Goal: Task Accomplishment & Management: Manage account settings

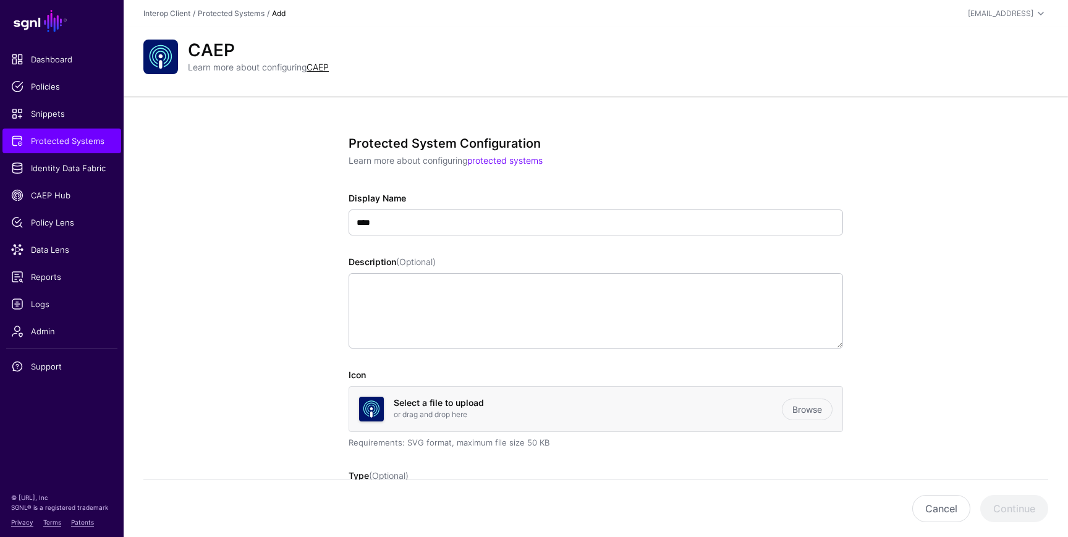
scroll to position [619, 0]
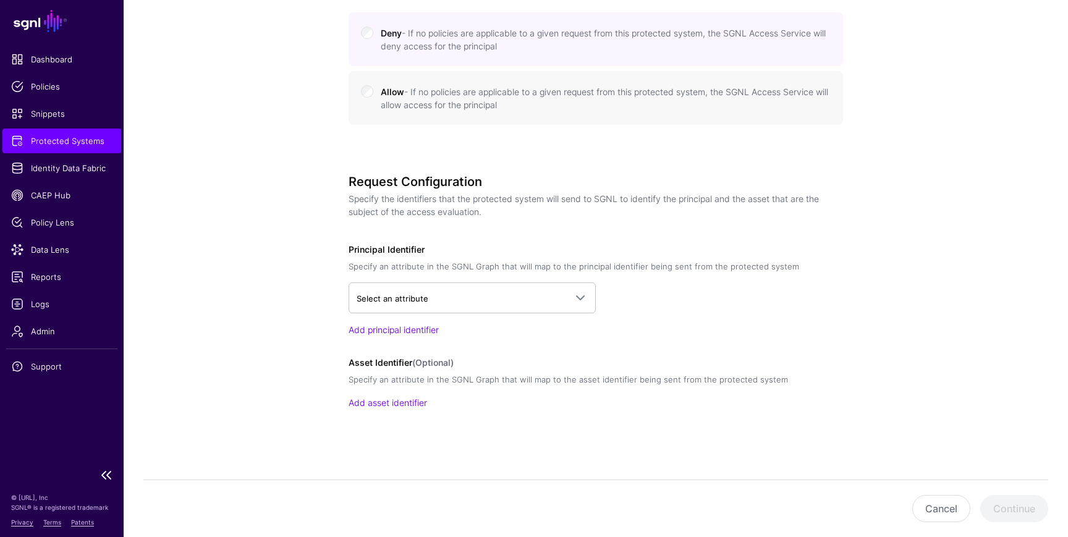
click at [79, 140] on span "Protected Systems" at bounding box center [61, 141] width 101 height 12
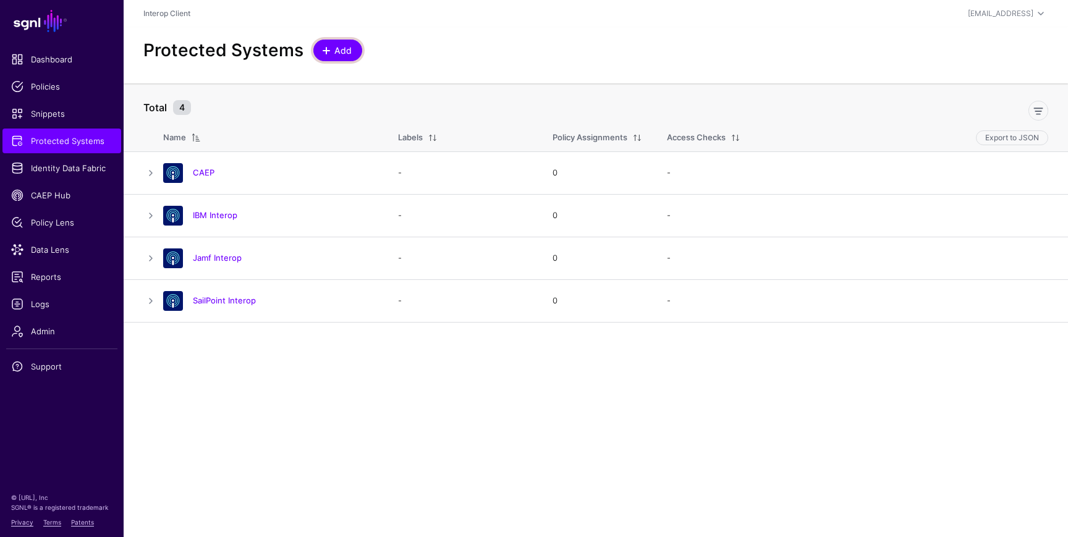
click at [334, 47] on span "Add" at bounding box center [343, 50] width 20 height 13
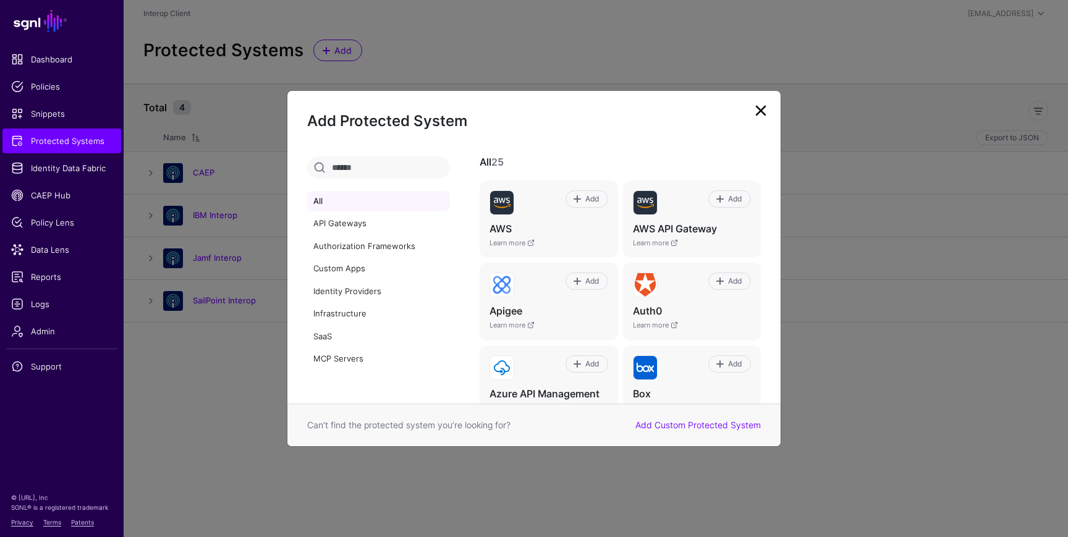
click at [749, 114] on h2 "Add Protected System" at bounding box center [534, 121] width 454 height 21
click at [762, 114] on link at bounding box center [761, 111] width 20 height 20
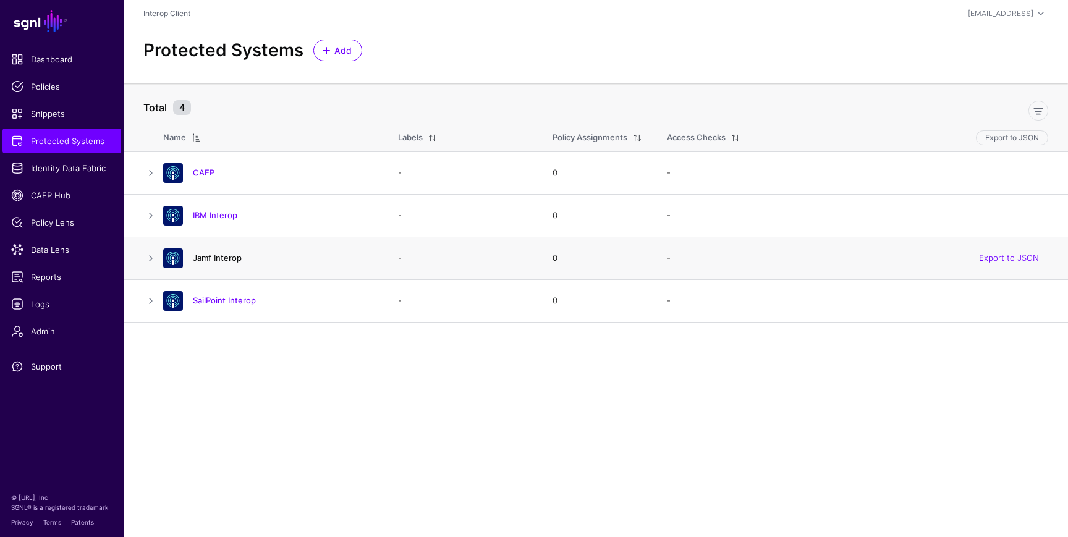
click at [224, 257] on link "Jamf Interop" at bounding box center [217, 258] width 49 height 10
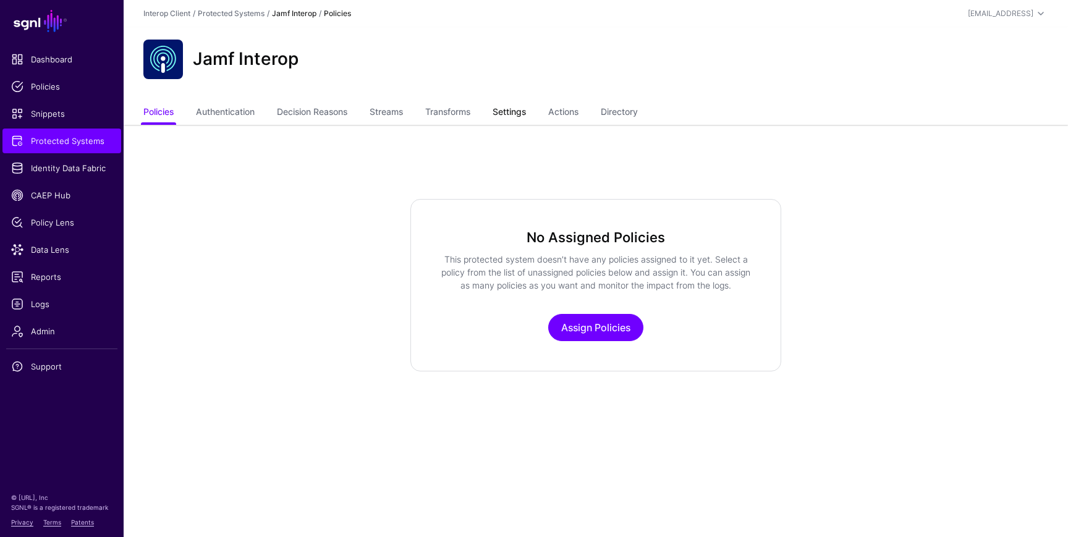
click at [526, 114] on link "Settings" at bounding box center [509, 112] width 33 height 23
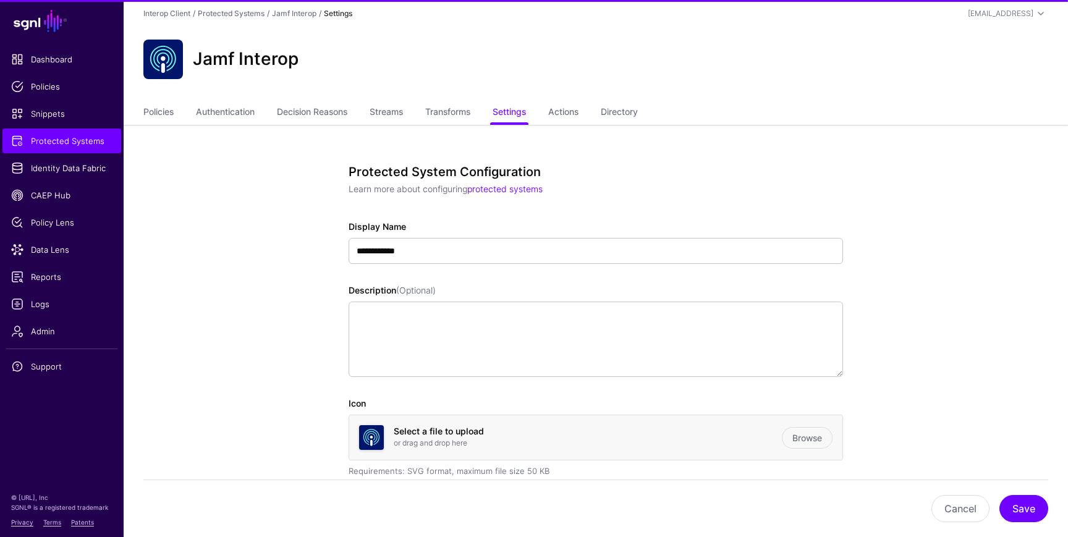
scroll to position [1024, 0]
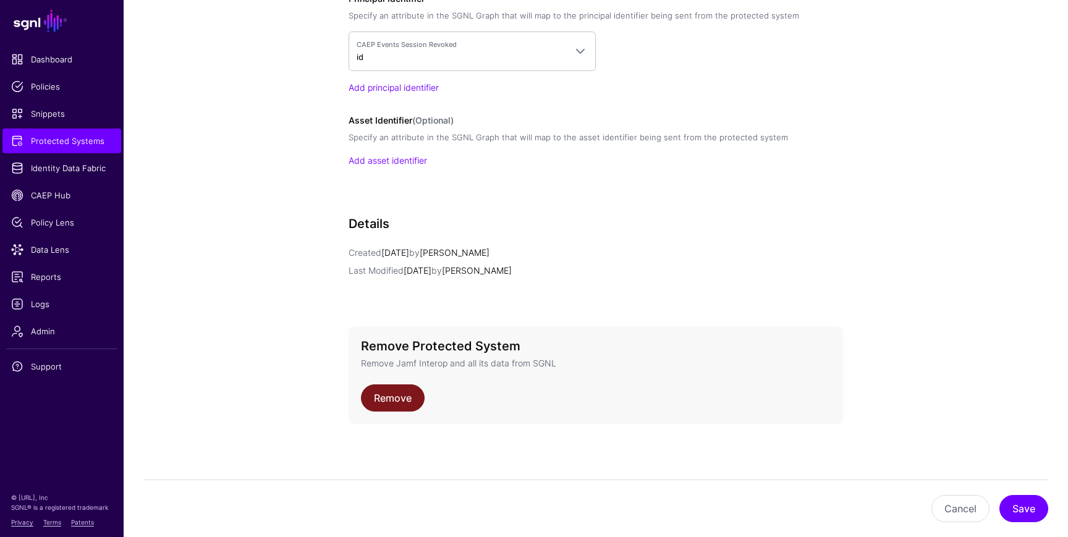
click at [404, 403] on link "Remove" at bounding box center [393, 398] width 64 height 27
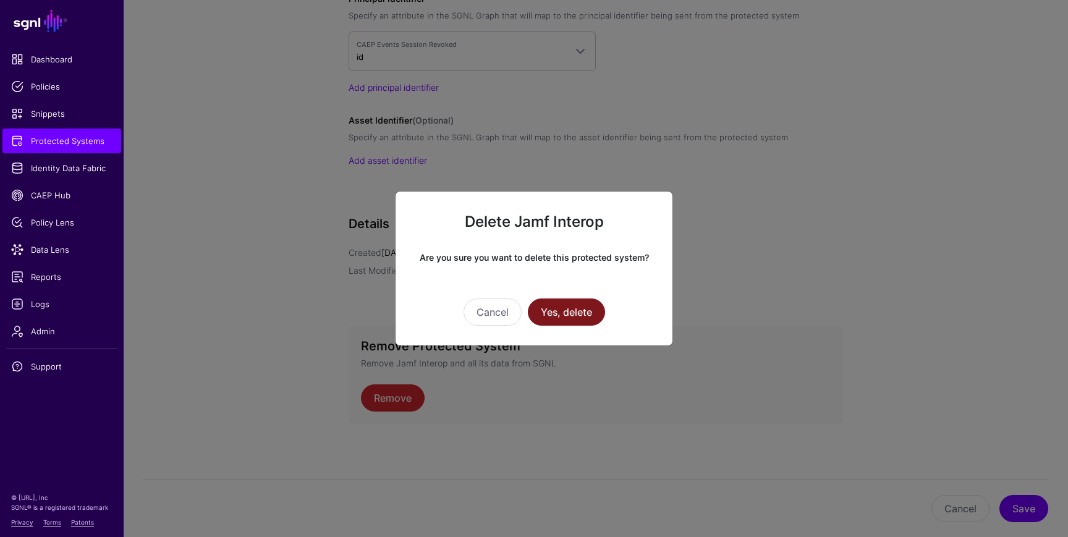
click at [583, 312] on button "Yes, delete" at bounding box center [566, 312] width 77 height 27
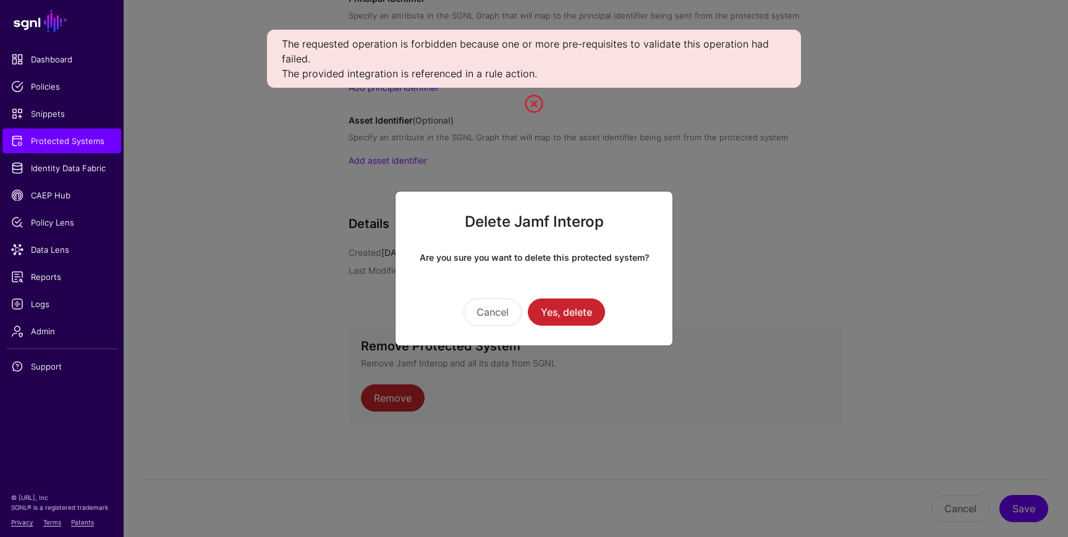
click at [530, 102] on link at bounding box center [534, 104] width 20 height 20
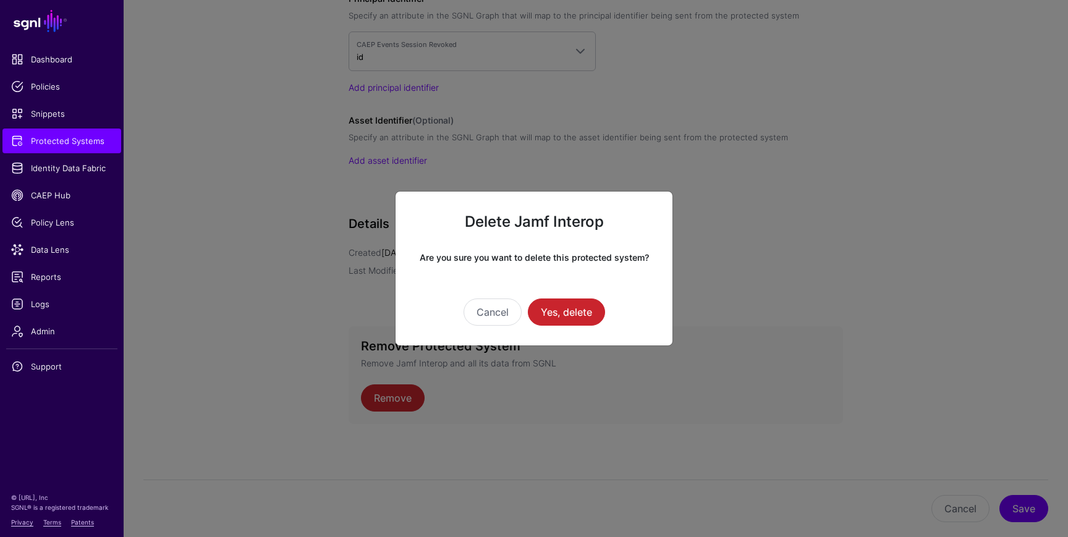
click at [66, 247] on ngb-modal-window "Delete Jamf Interop Are you sure you want to delete this protected system? Canc…" at bounding box center [534, 268] width 1068 height 537
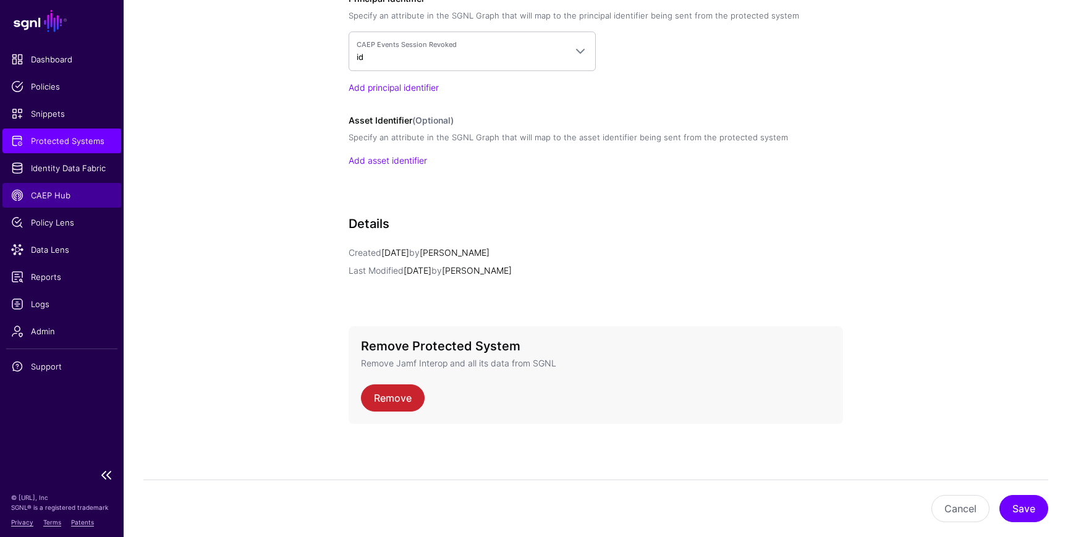
click at [51, 195] on span "CAEP Hub" at bounding box center [61, 195] width 101 height 12
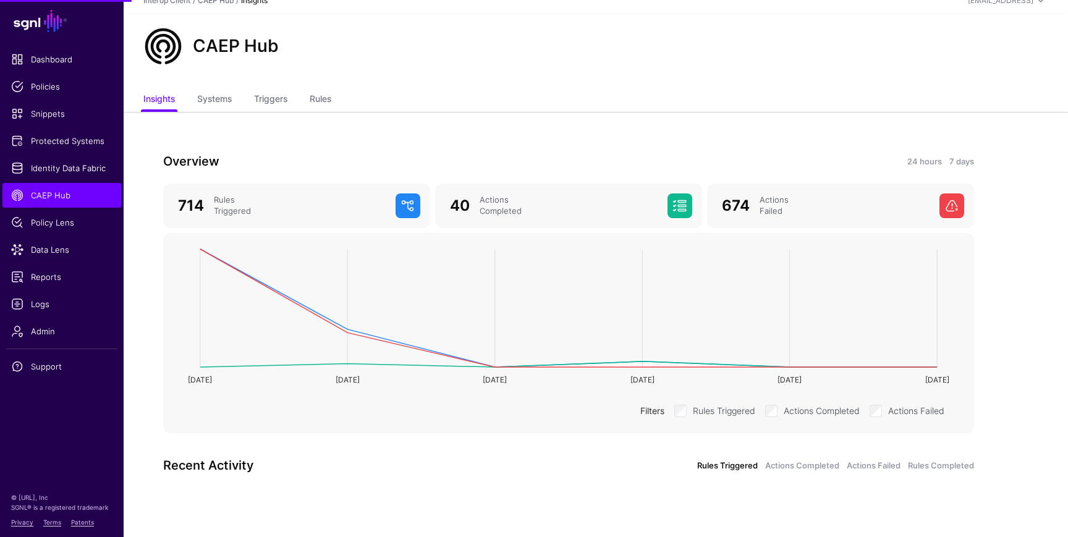
scroll to position [64, 0]
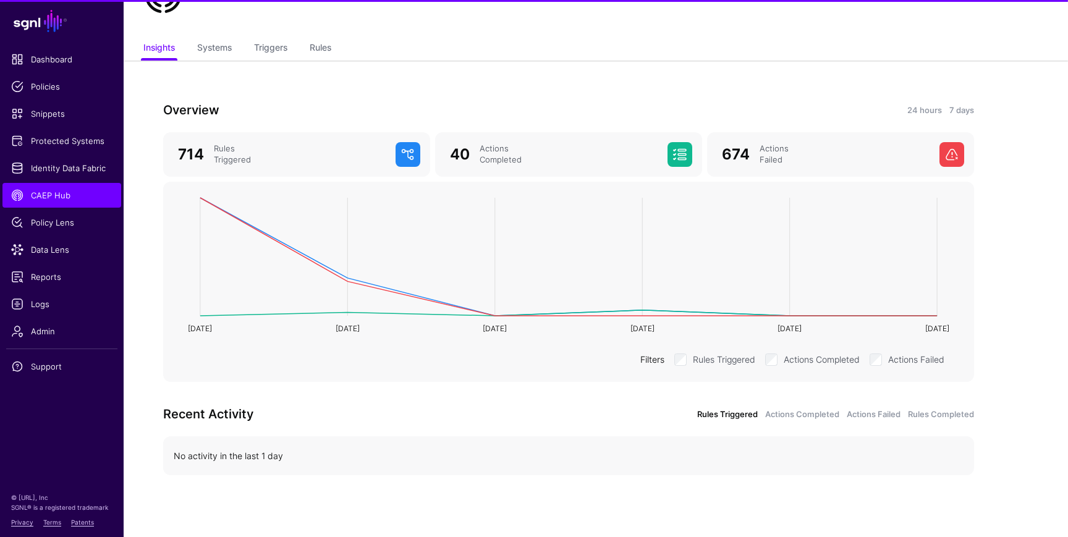
click at [330, 93] on div "Overview 24 hours 7 days 714 Rules Triggered 40 Actions Completed 674 Actions F…" at bounding box center [569, 299] width 890 height 477
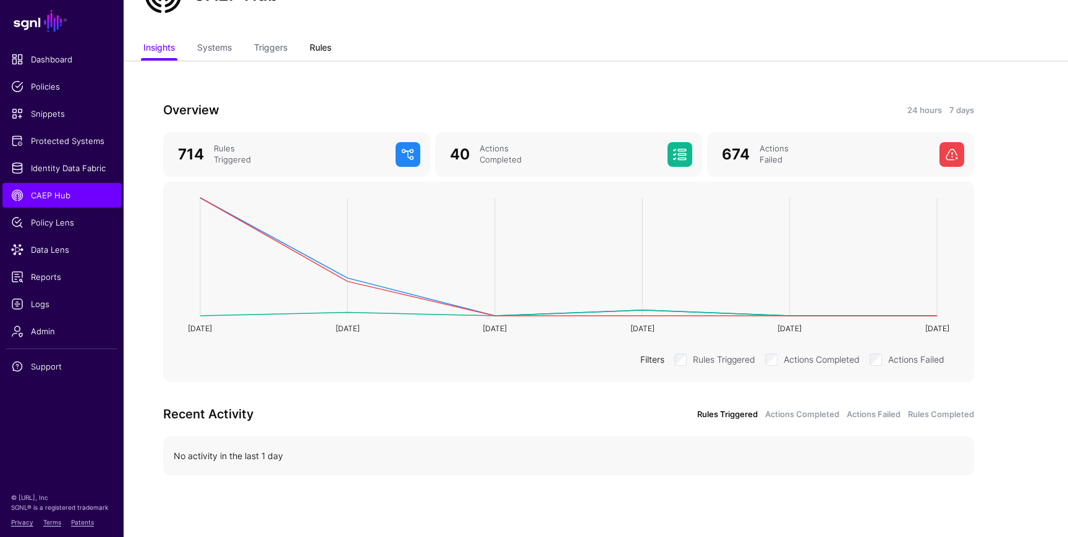
click at [318, 44] on link "Rules" at bounding box center [321, 48] width 22 height 23
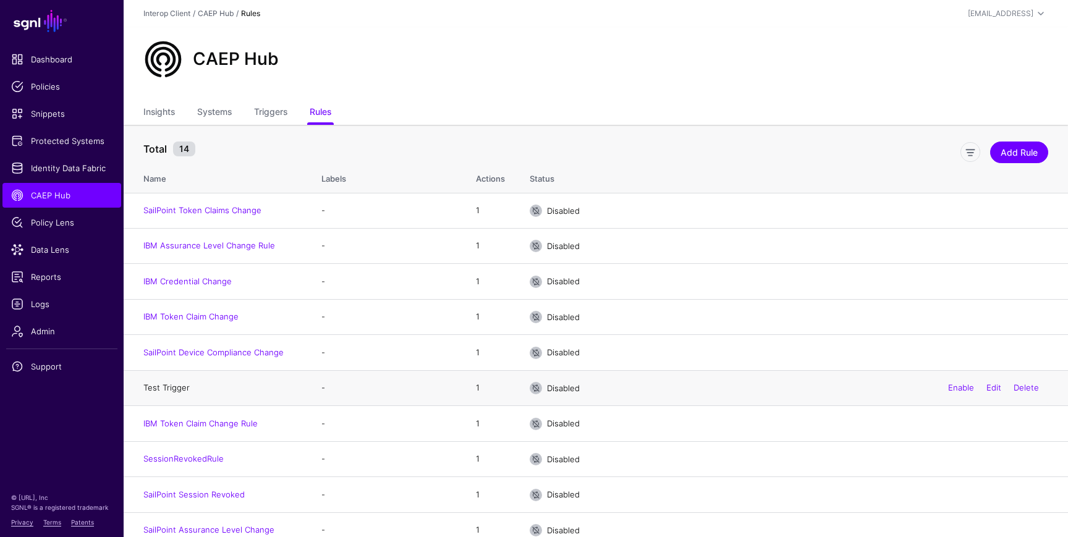
click at [171, 391] on link "Test Trigger" at bounding box center [166, 388] width 46 height 10
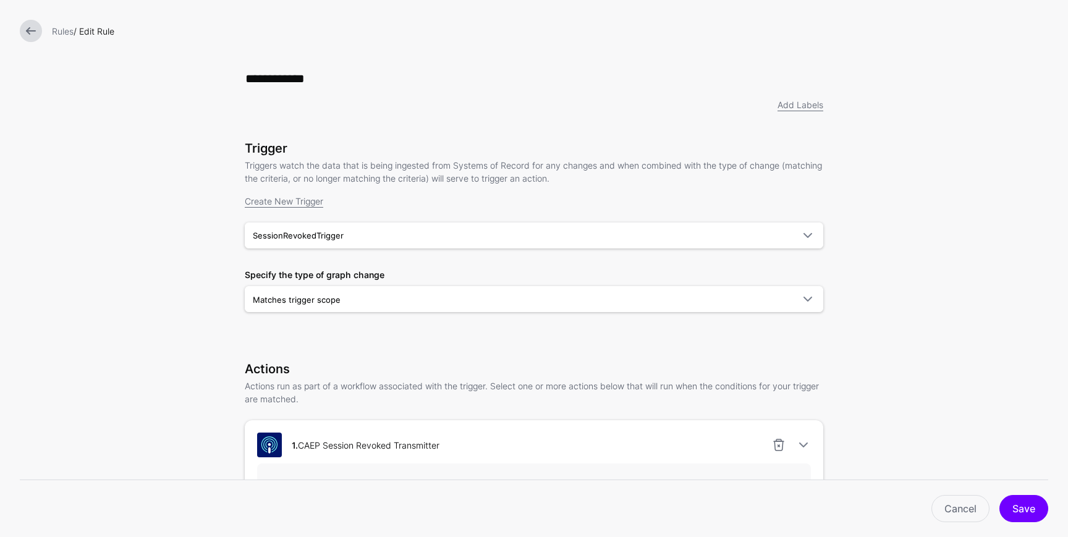
click at [26, 31] on link at bounding box center [31, 31] width 22 height 22
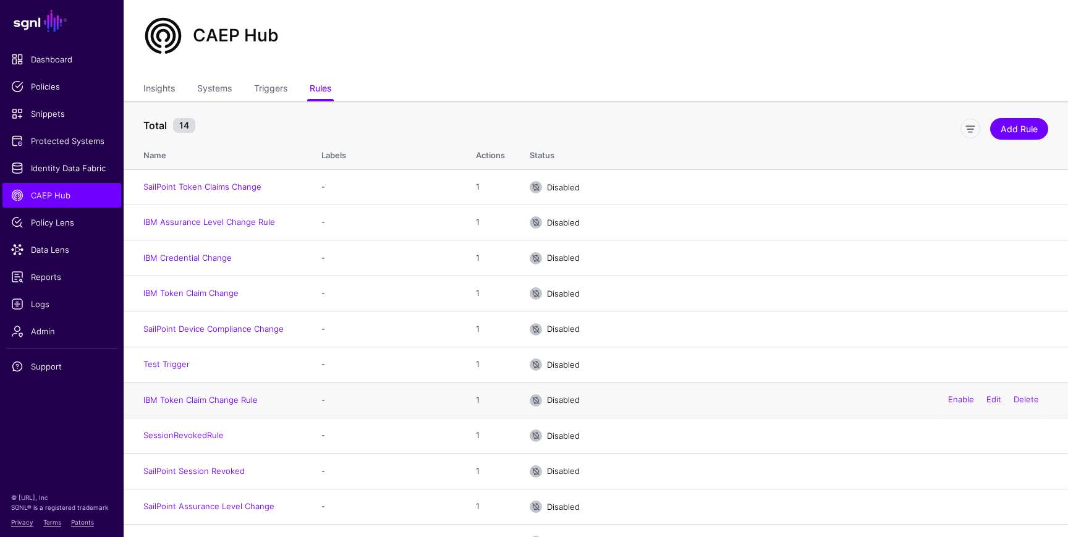
scroll to position [24, 0]
click at [1021, 366] on link "Delete" at bounding box center [1026, 364] width 25 height 10
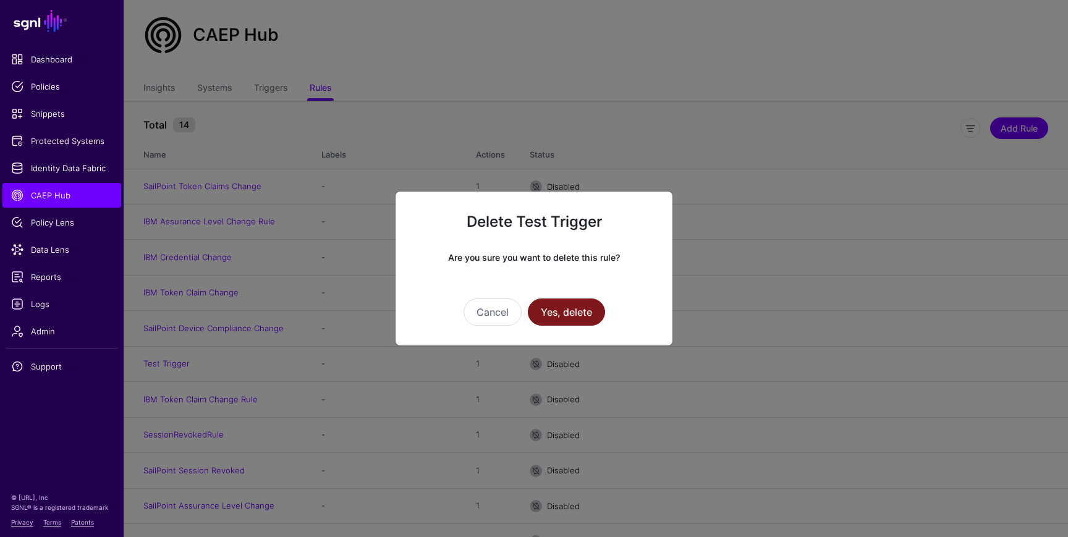
click at [580, 312] on button "Yes, delete" at bounding box center [566, 312] width 77 height 27
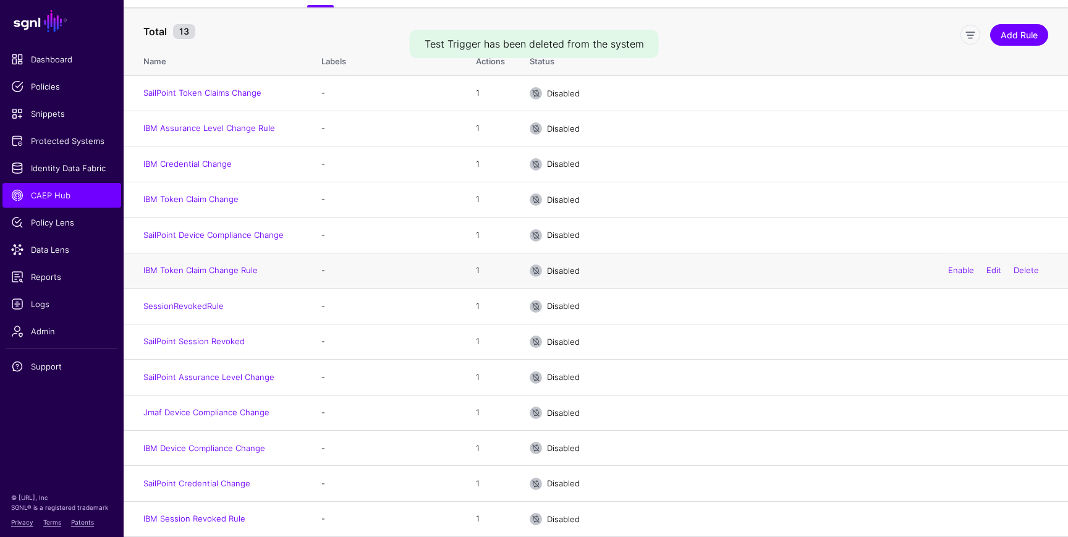
scroll to position [122, 0]
click at [240, 406] on td "Jmaf Device Compliance Change" at bounding box center [216, 412] width 185 height 35
click at [1021, 410] on link "Delete" at bounding box center [1026, 412] width 25 height 10
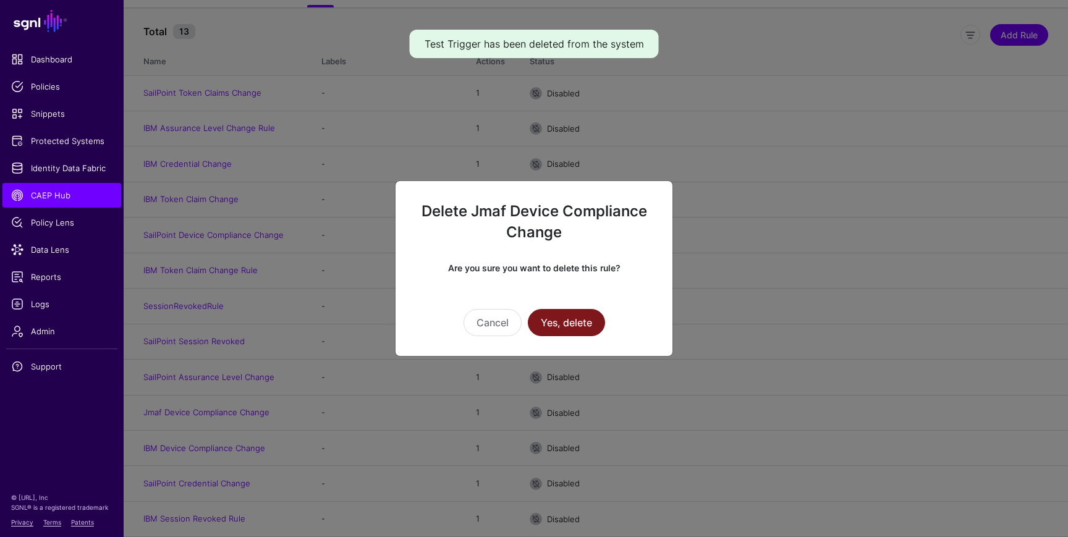
click at [582, 322] on button "Yes, delete" at bounding box center [566, 322] width 77 height 27
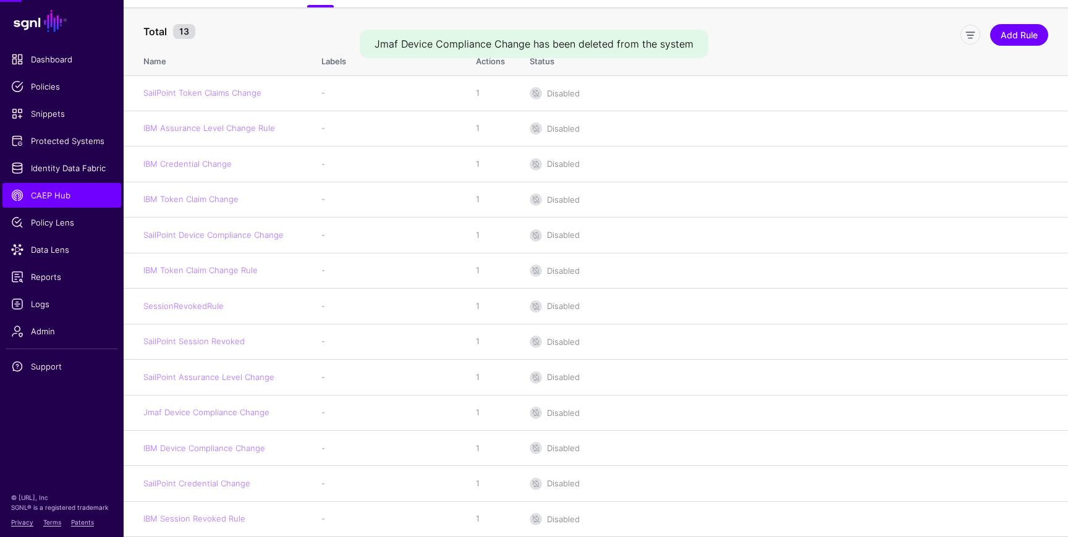
scroll to position [86, 0]
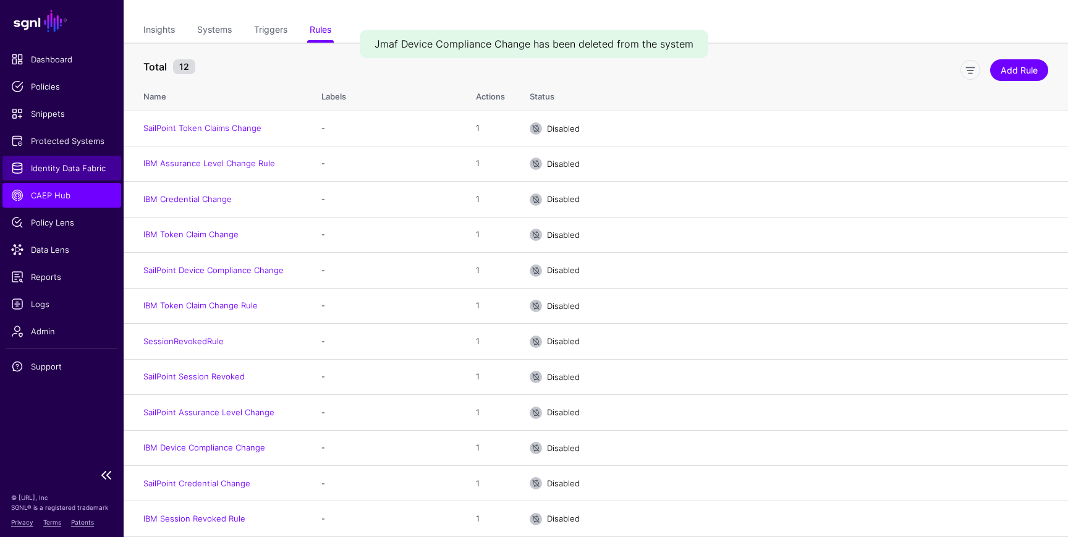
click at [48, 173] on span "Identity Data Fabric" at bounding box center [61, 168] width 101 height 12
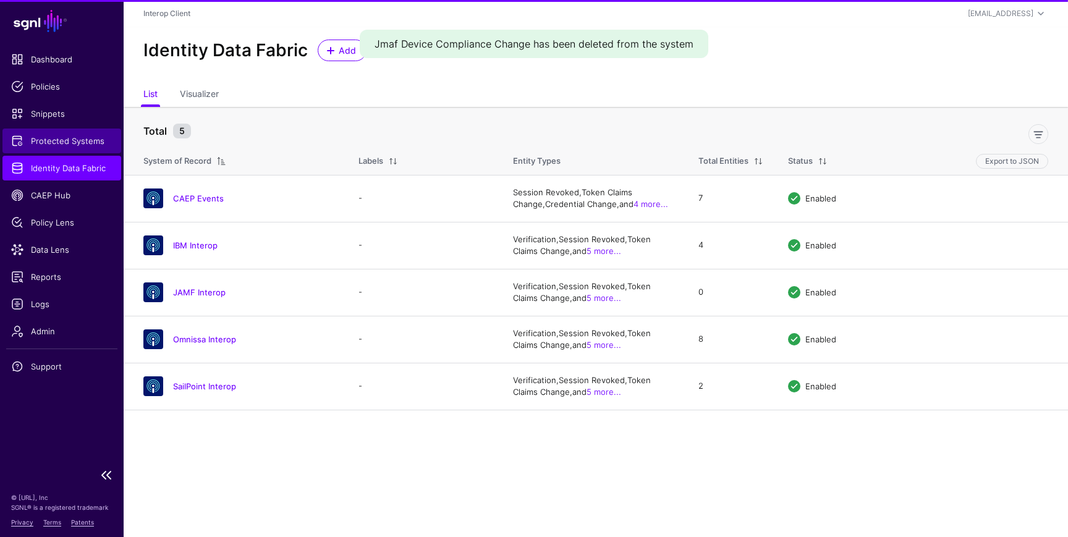
click at [48, 142] on span "Protected Systems" at bounding box center [61, 141] width 101 height 12
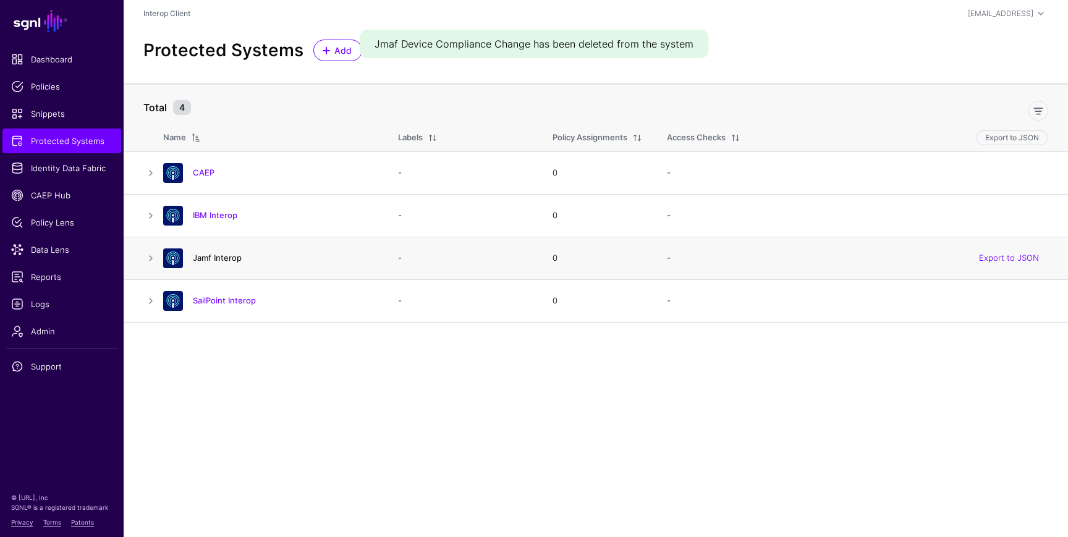
click at [218, 260] on link "Jamf Interop" at bounding box center [217, 258] width 49 height 10
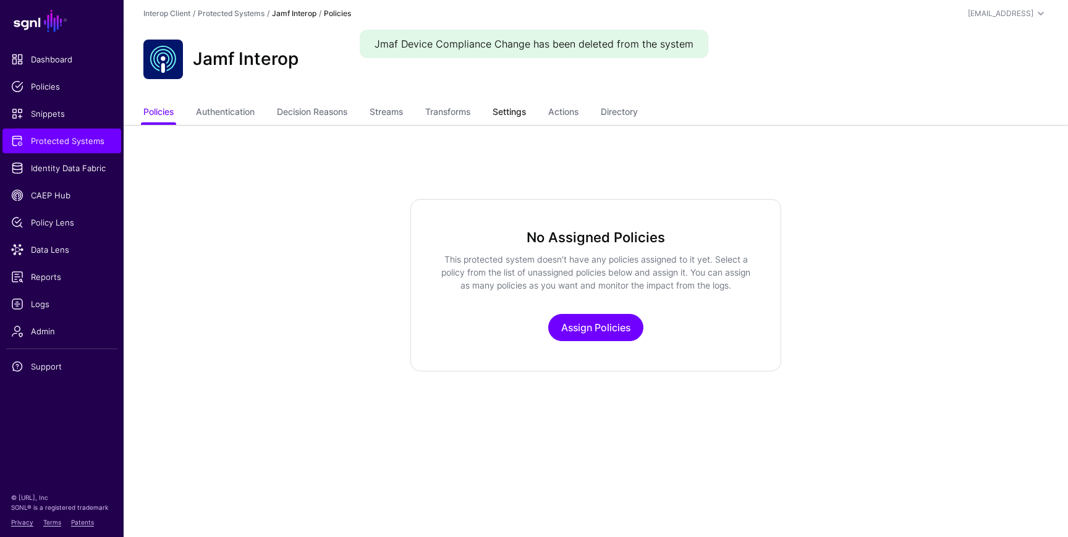
click at [515, 109] on link "Settings" at bounding box center [509, 112] width 33 height 23
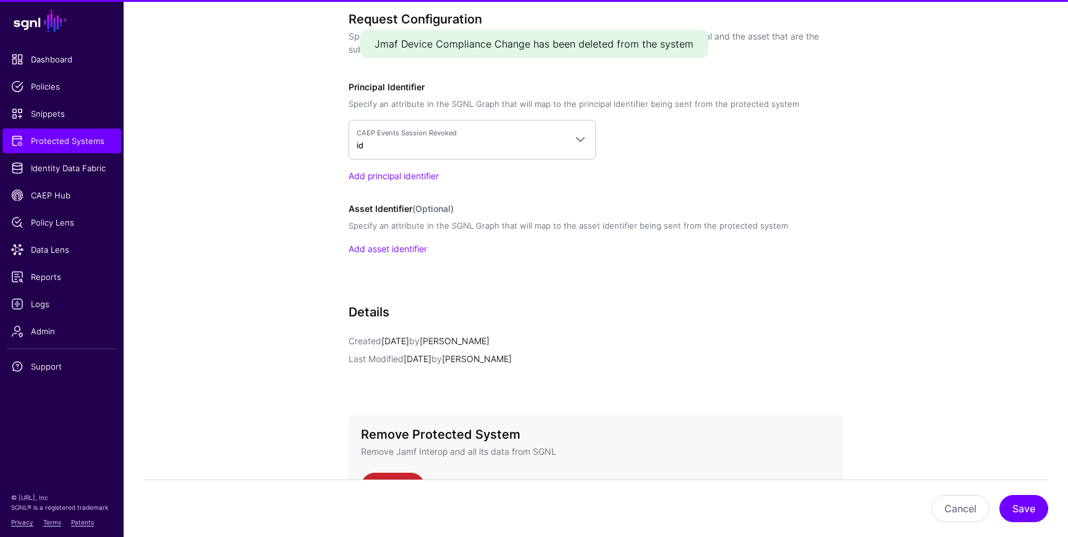
scroll to position [1024, 0]
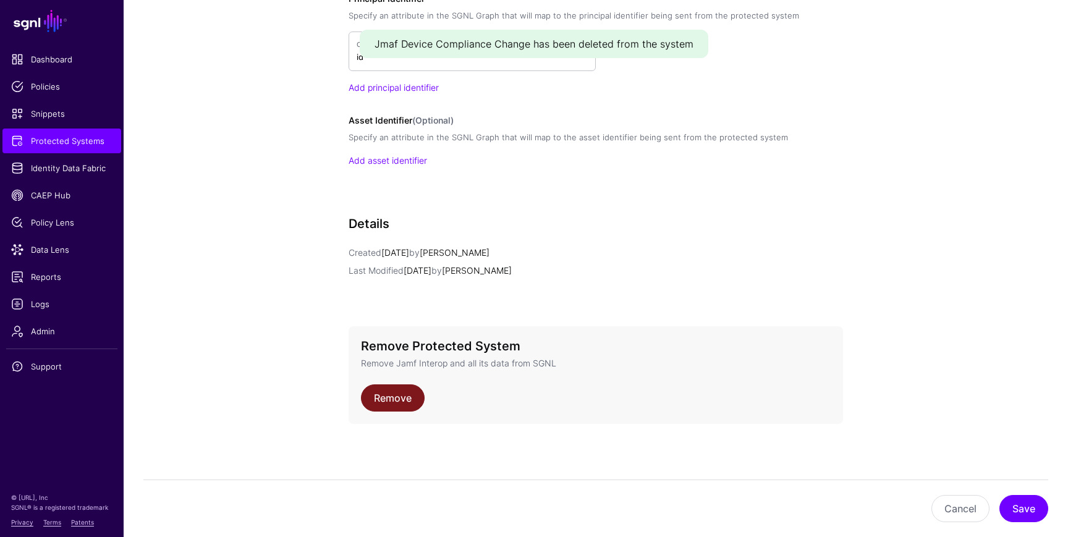
click at [391, 395] on link "Remove" at bounding box center [393, 398] width 64 height 27
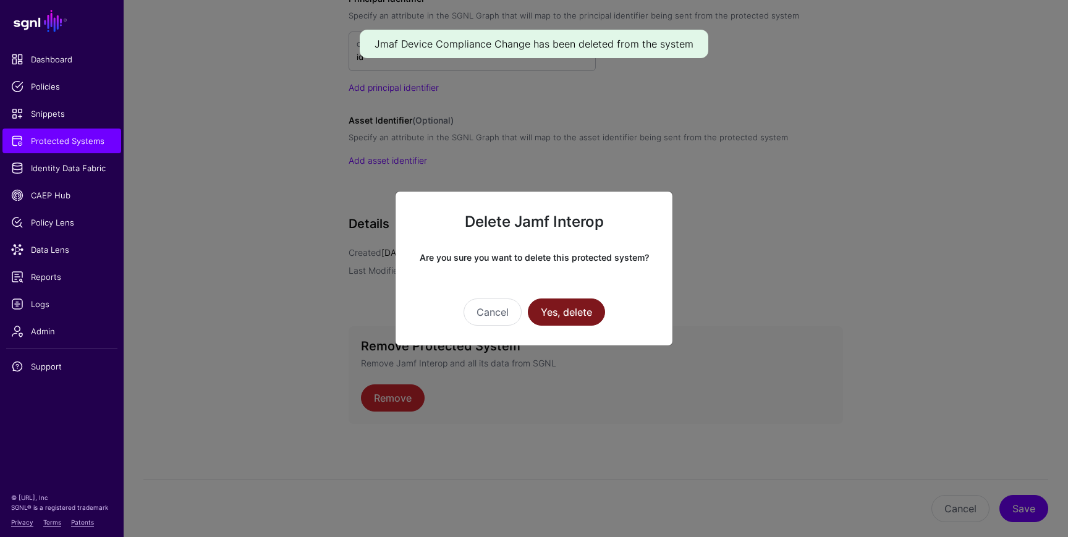
click at [557, 305] on button "Yes, delete" at bounding box center [566, 312] width 77 height 27
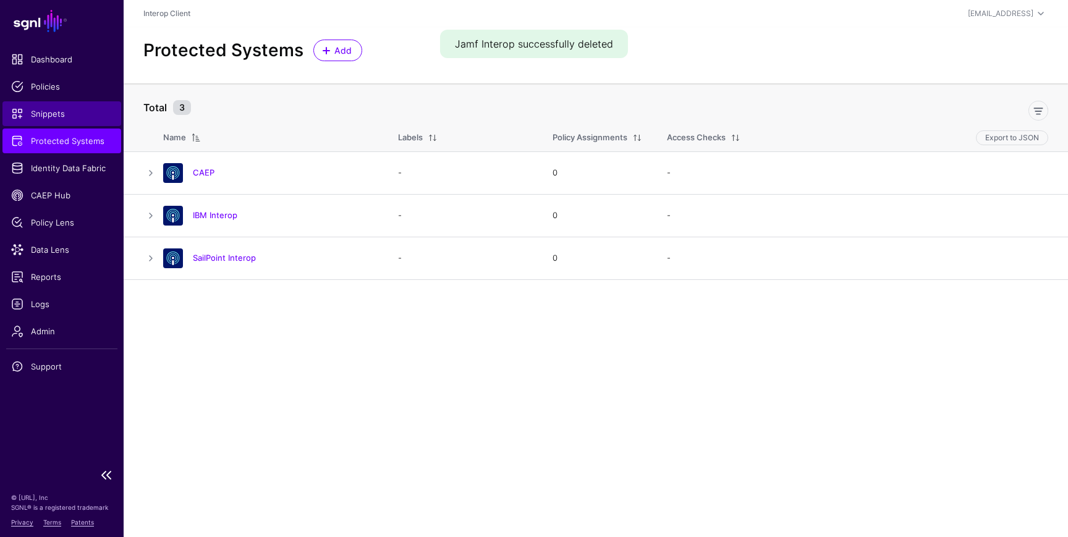
click at [51, 119] on span "Snippets" at bounding box center [61, 114] width 101 height 12
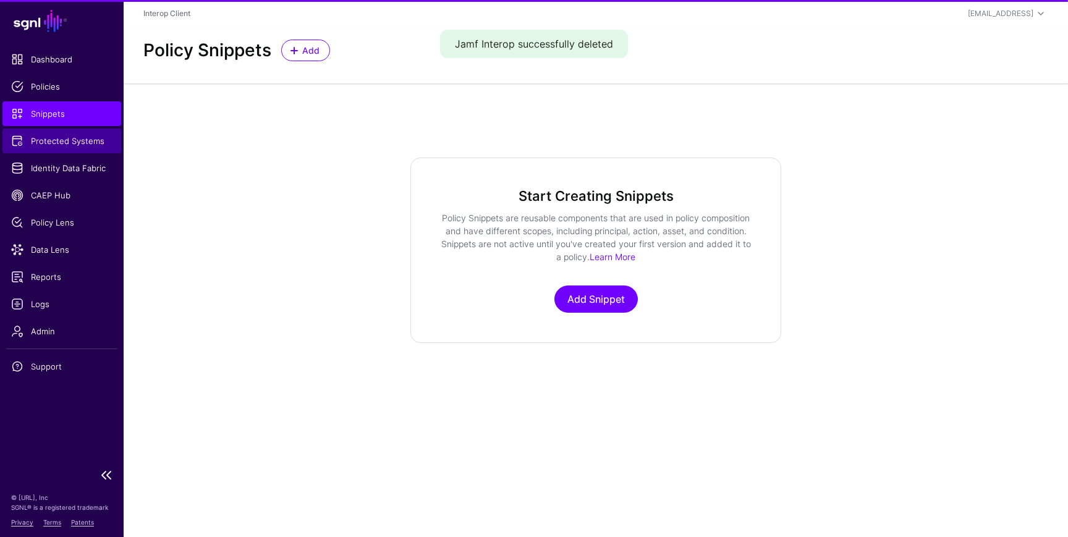
click at [54, 142] on span "Protected Systems" at bounding box center [61, 141] width 101 height 12
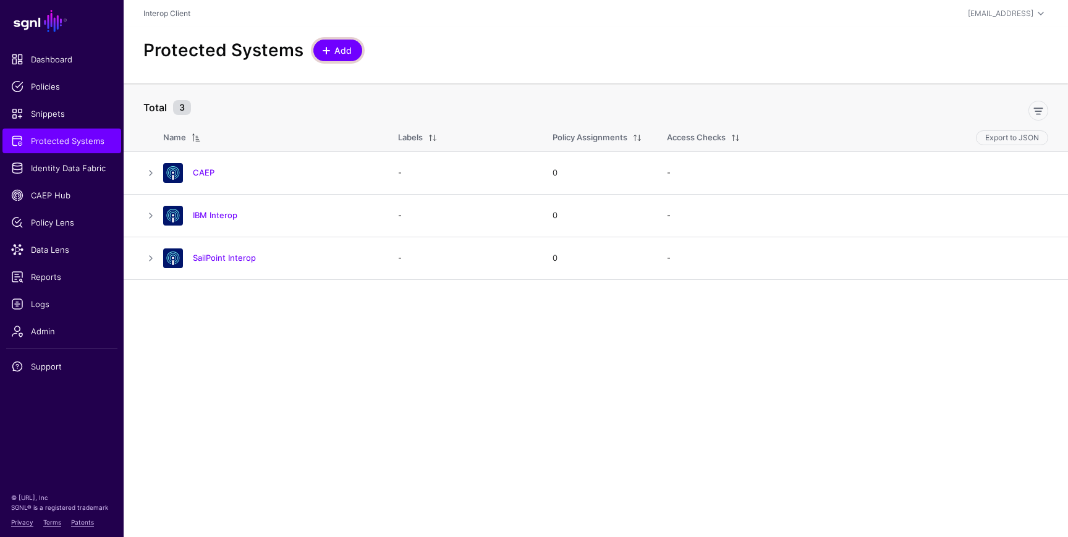
click at [336, 46] on span "Add" at bounding box center [343, 50] width 20 height 13
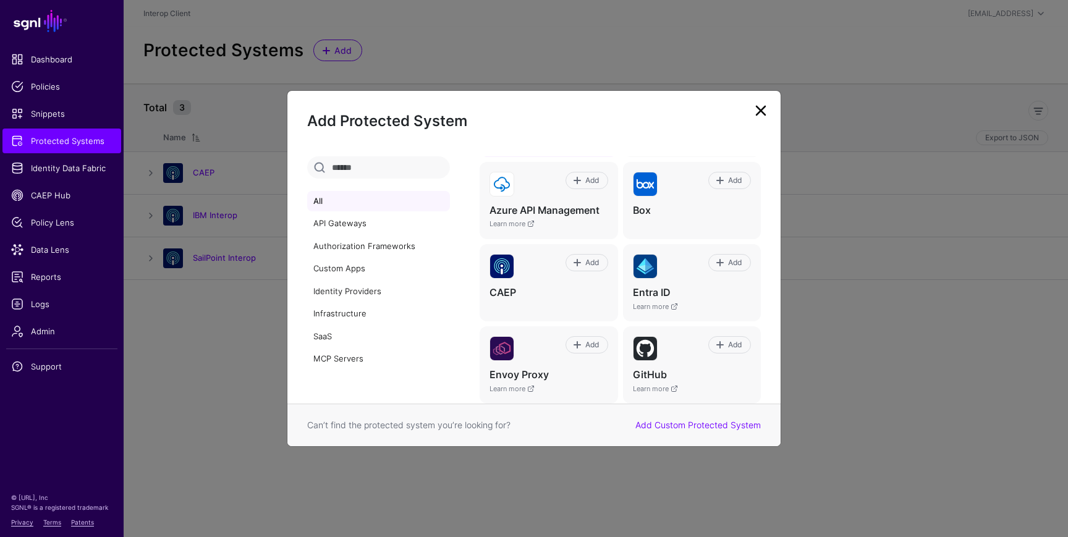
scroll to position [218, 0]
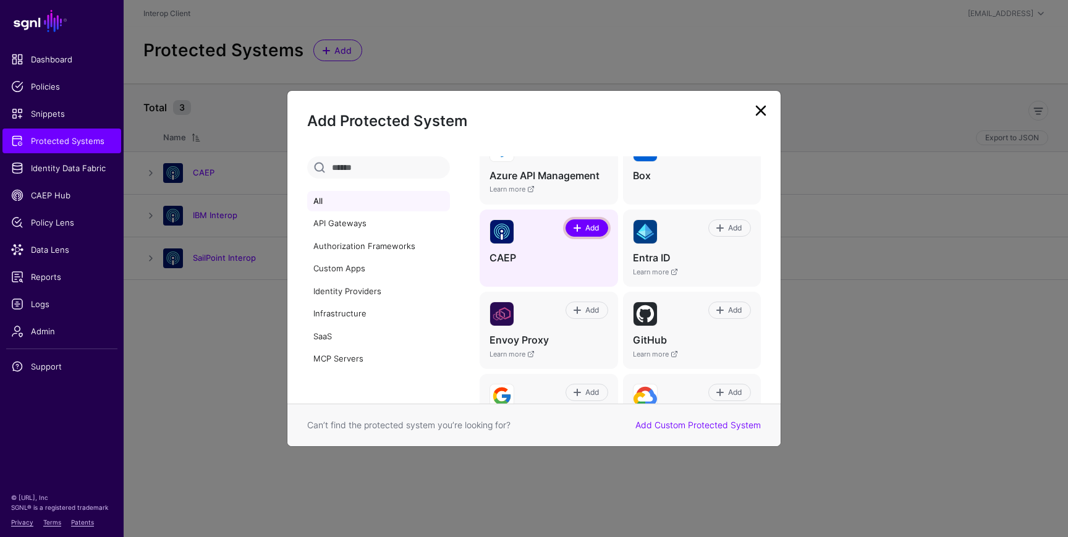
click at [588, 227] on span "Add" at bounding box center [592, 228] width 17 height 11
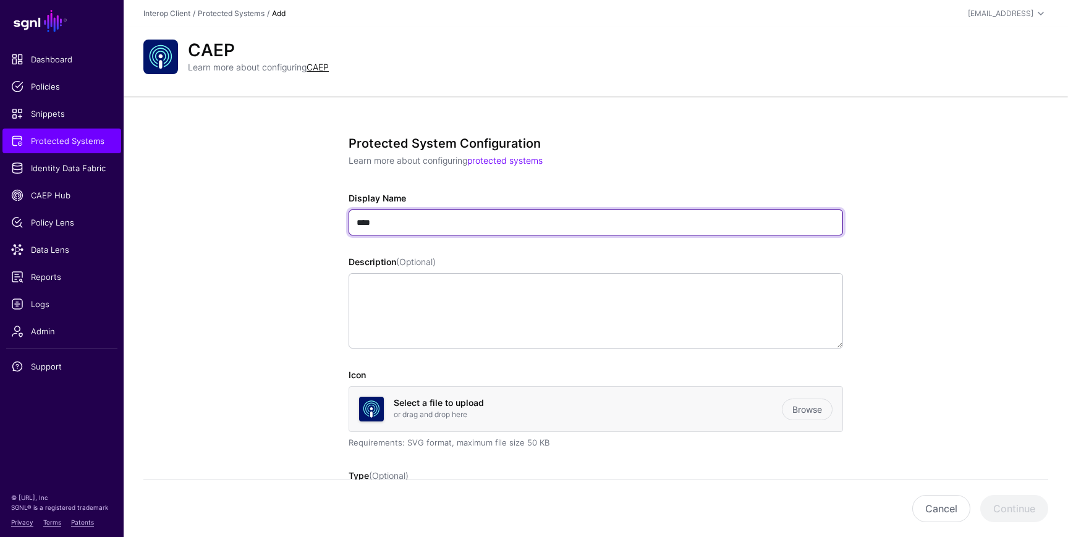
click at [391, 215] on input "****" at bounding box center [596, 223] width 495 height 26
type input "*"
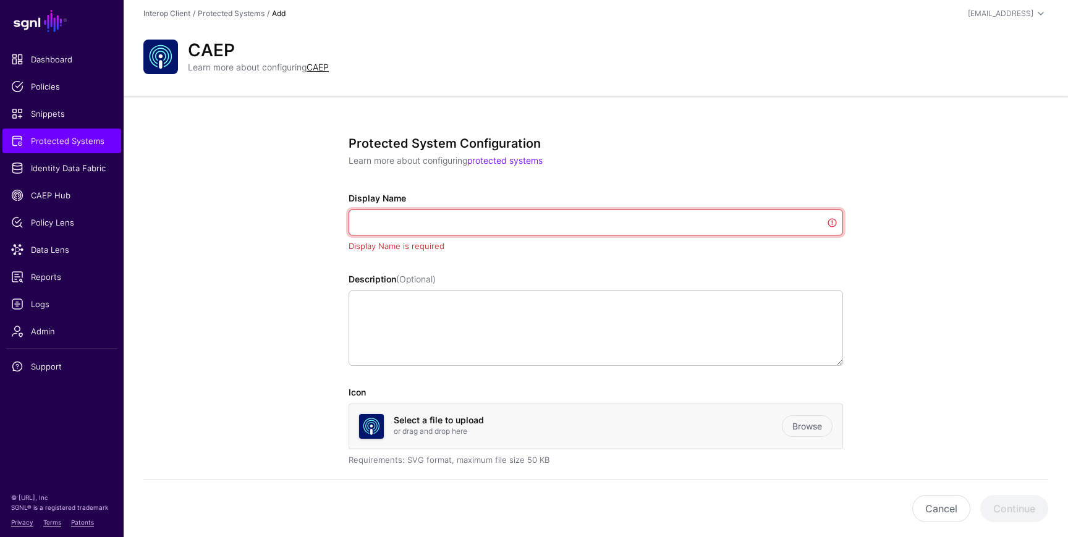
type input "*"
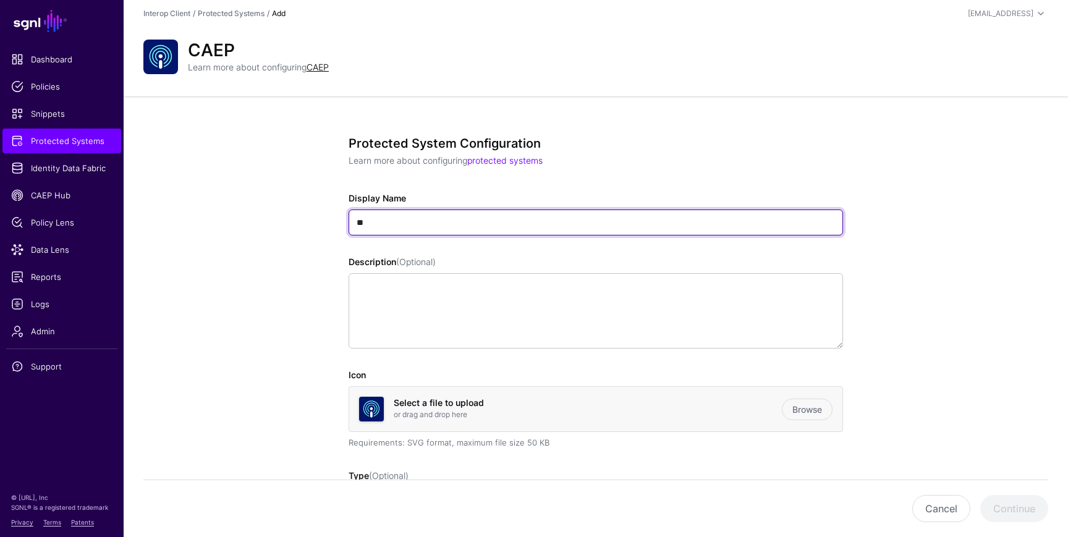
type input "*"
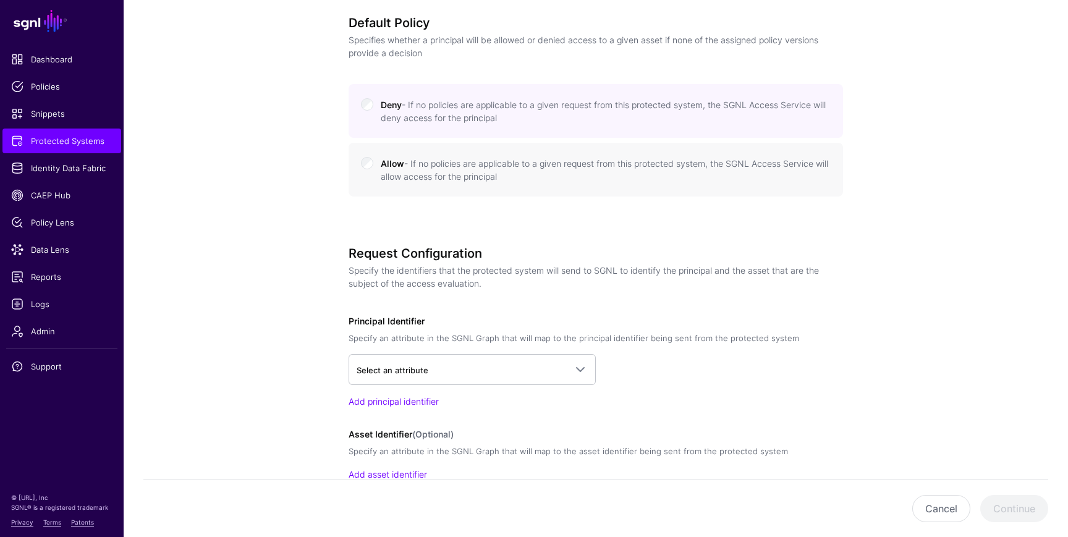
scroll to position [547, 0]
type input "**********"
click at [436, 372] on span "Select an attribute" at bounding box center [461, 371] width 209 height 14
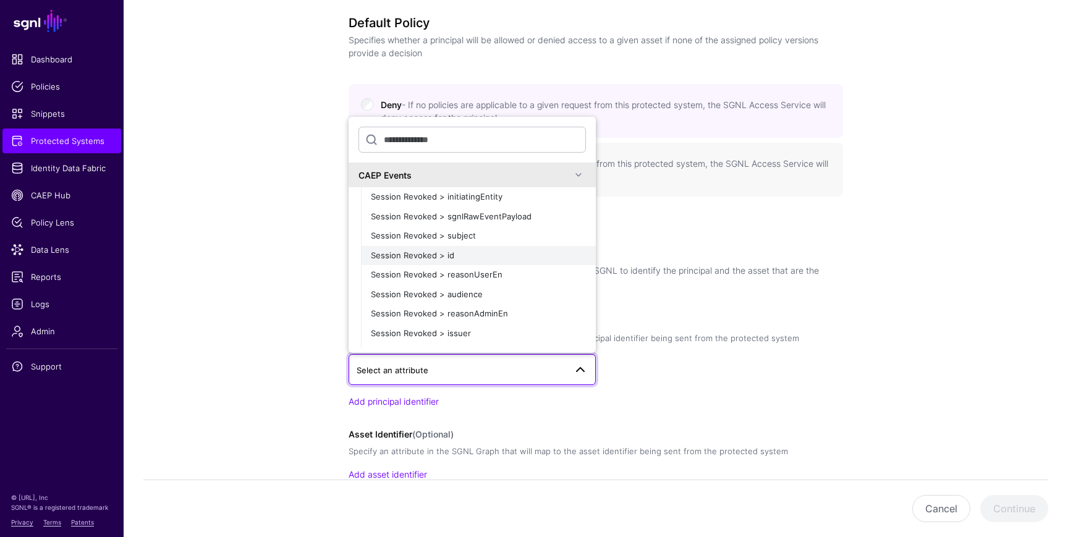
click at [449, 261] on div "Session Revoked > id" at bounding box center [478, 256] width 215 height 12
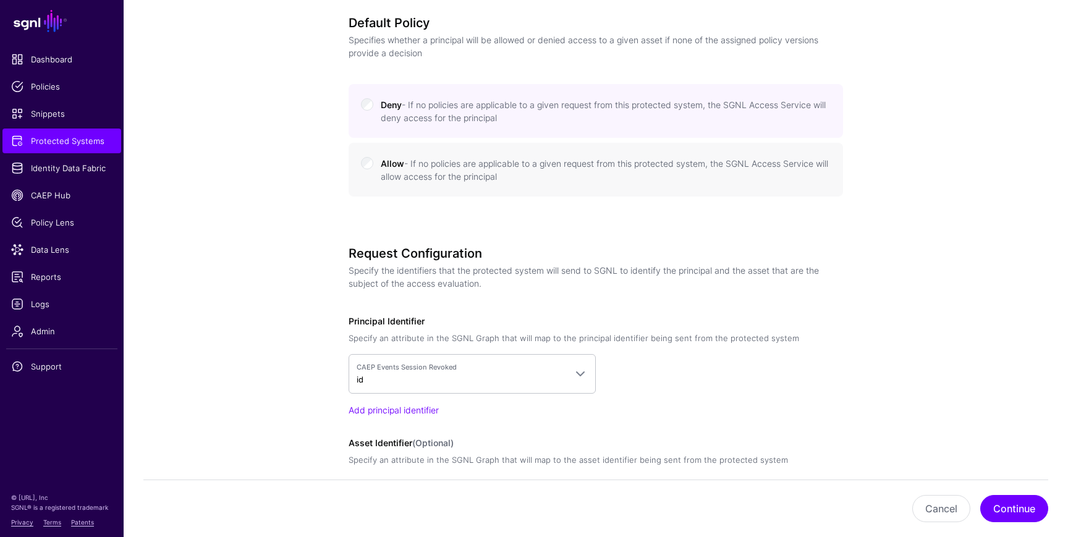
scroll to position [627, 0]
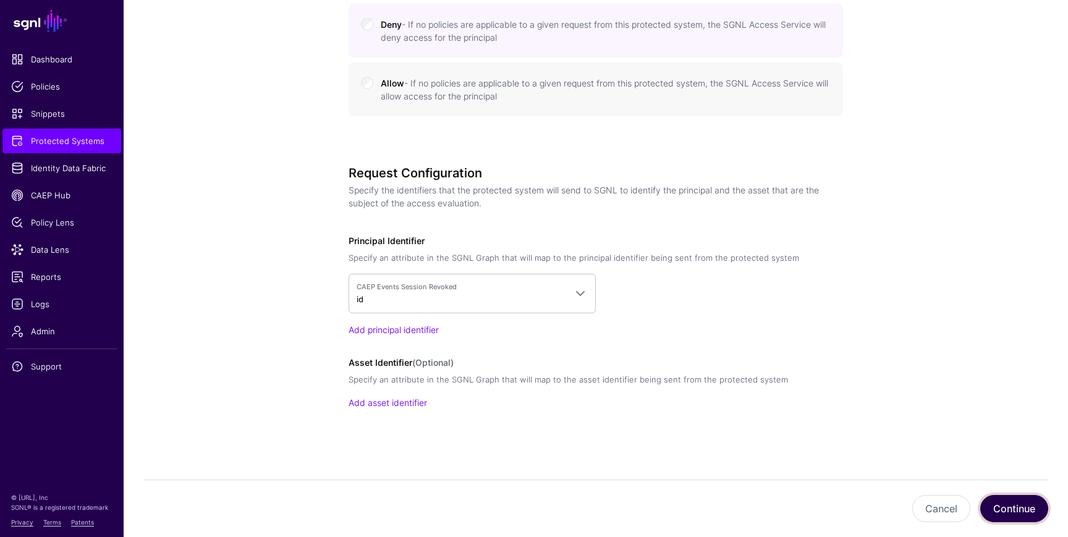
click at [1016, 510] on button "Continue" at bounding box center [1014, 508] width 68 height 27
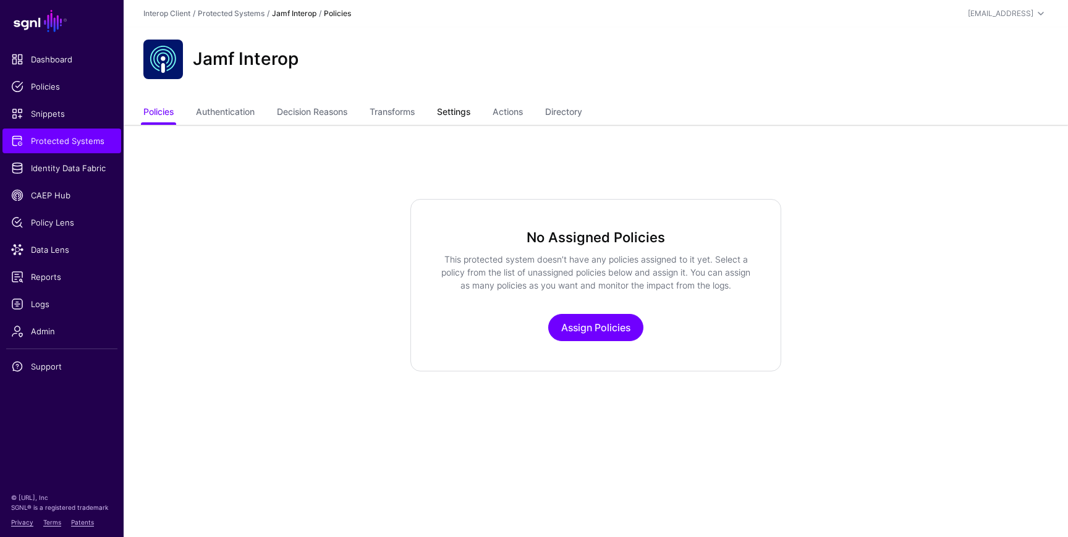
click at [456, 114] on link "Settings" at bounding box center [453, 112] width 33 height 23
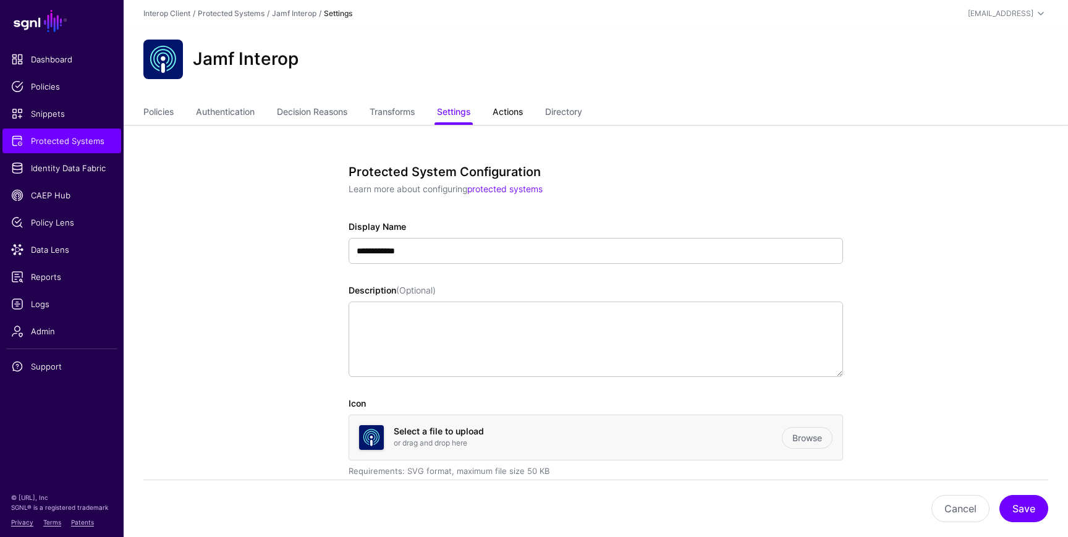
click at [508, 111] on link "Actions" at bounding box center [508, 112] width 30 height 23
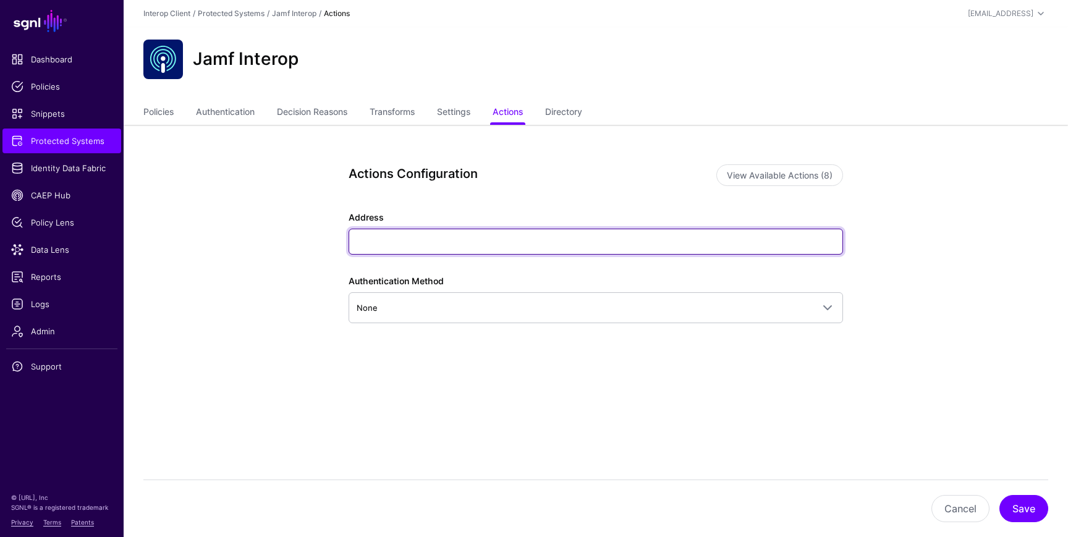
click at [441, 248] on input "Address" at bounding box center [596, 242] width 495 height 26
type input "****"
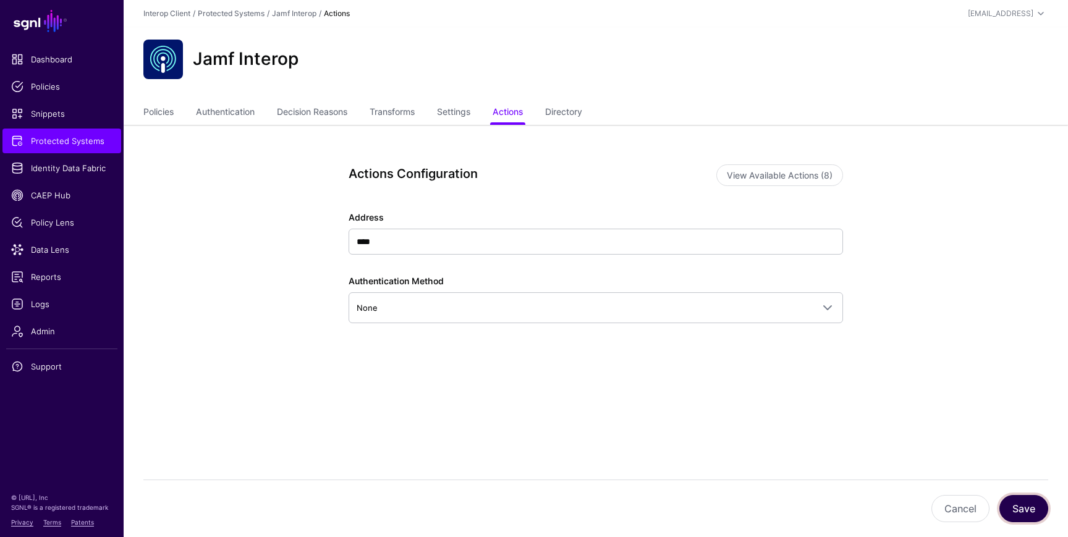
click at [1015, 503] on button "Save" at bounding box center [1024, 508] width 49 height 27
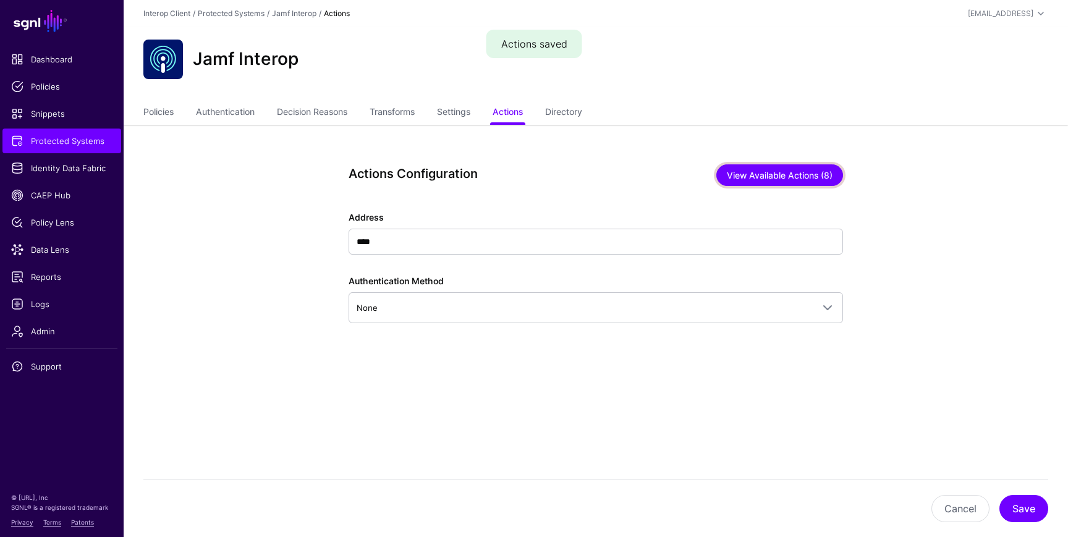
click at [788, 184] on button "View Available Actions (8)" at bounding box center [780, 175] width 127 height 22
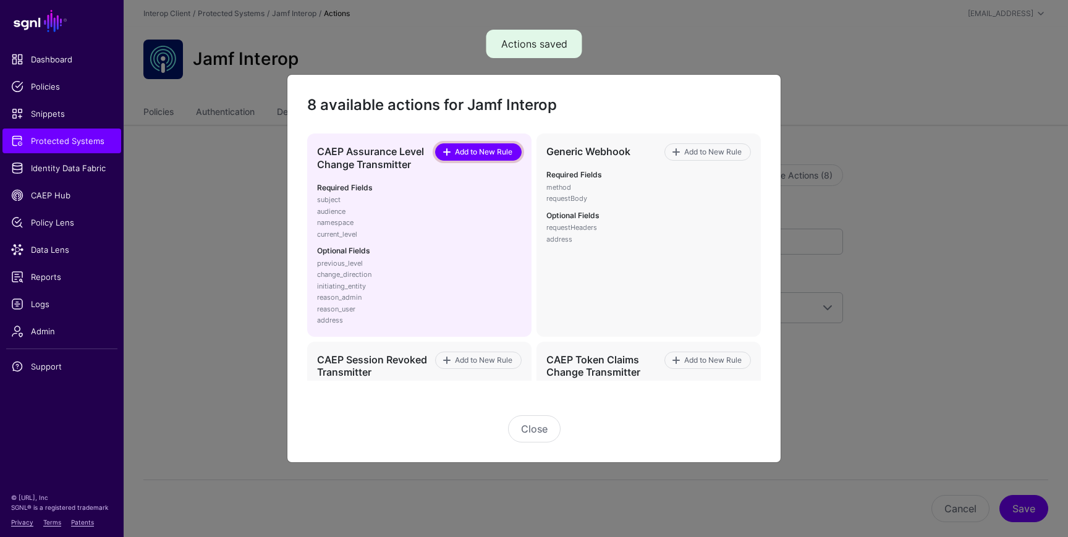
click at [485, 154] on span "Add to New Rule" at bounding box center [484, 152] width 61 height 11
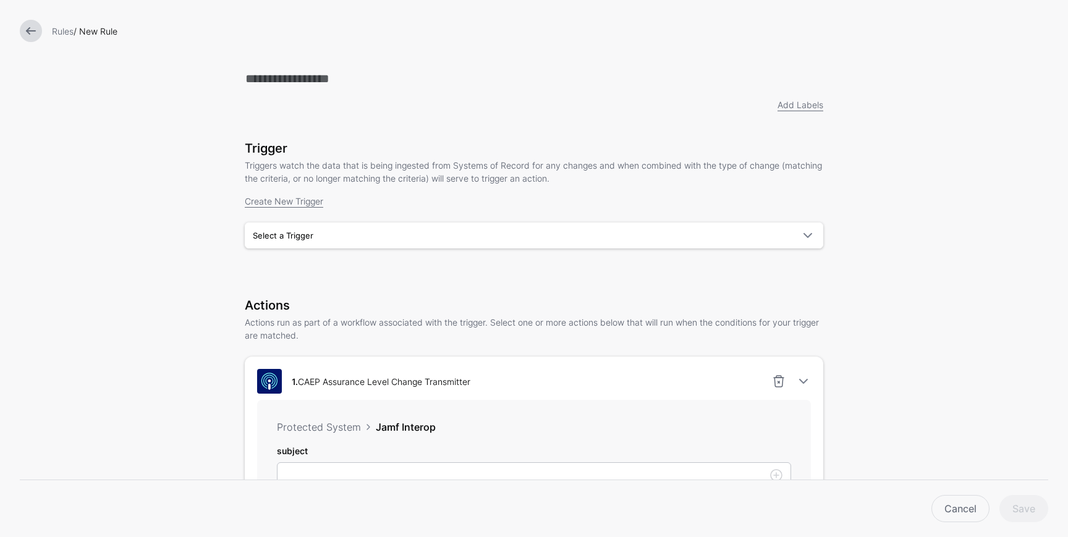
click at [32, 26] on link at bounding box center [31, 31] width 22 height 22
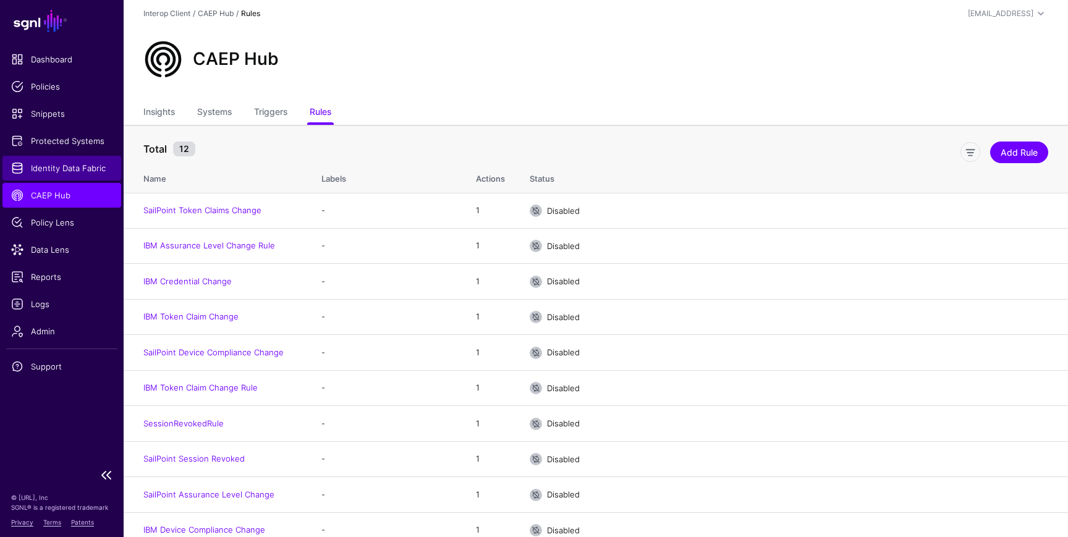
click at [78, 168] on span "Identity Data Fabric" at bounding box center [61, 168] width 101 height 12
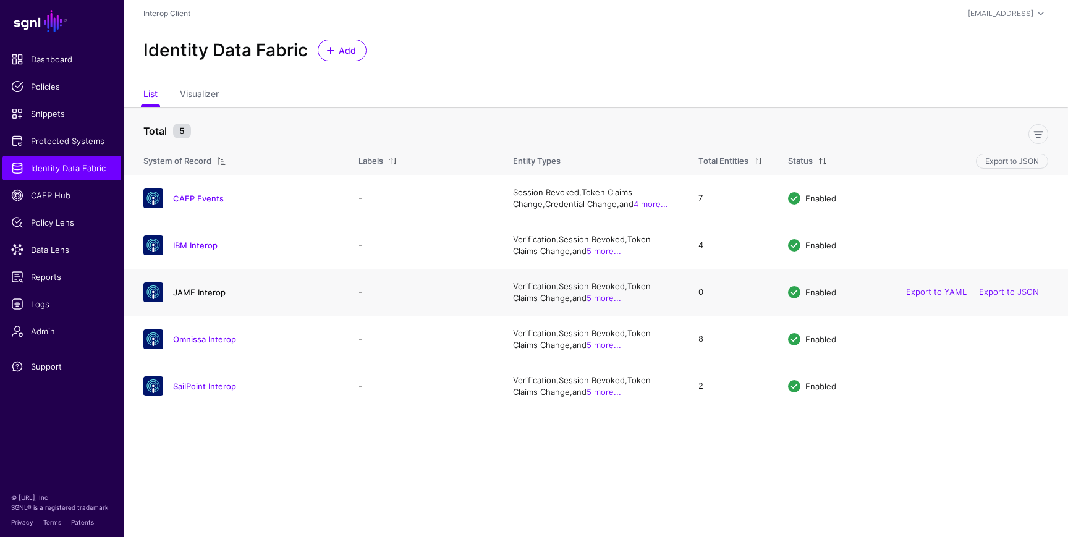
click at [210, 291] on link "JAMF Interop" at bounding box center [199, 292] width 53 height 10
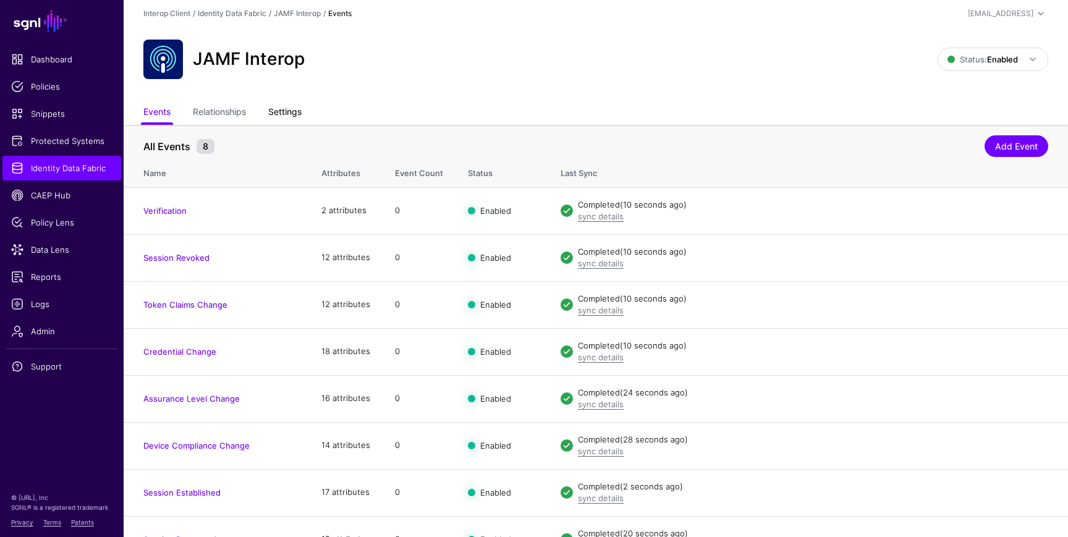
click at [294, 109] on link "Settings" at bounding box center [284, 112] width 33 height 23
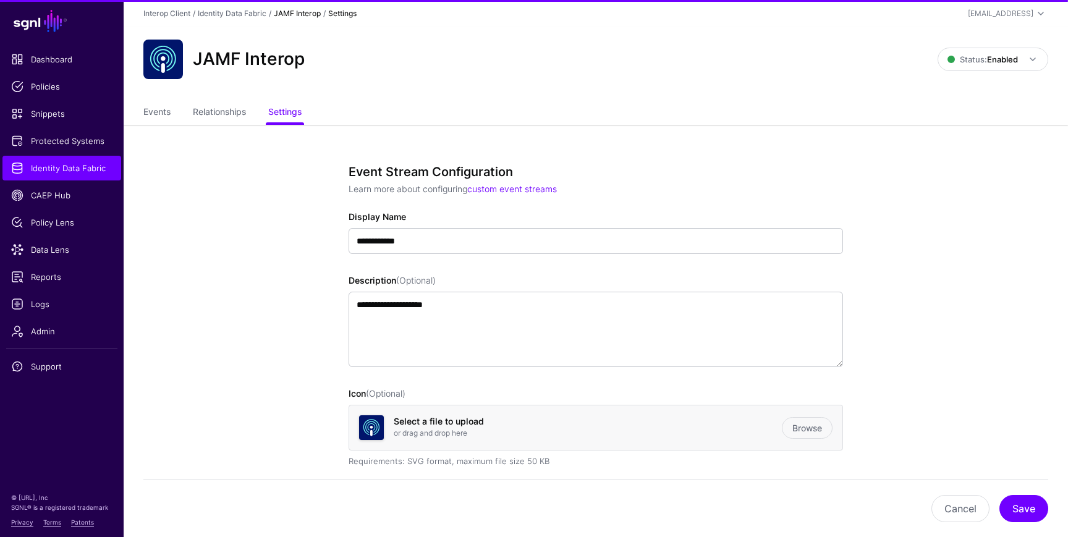
scroll to position [729, 0]
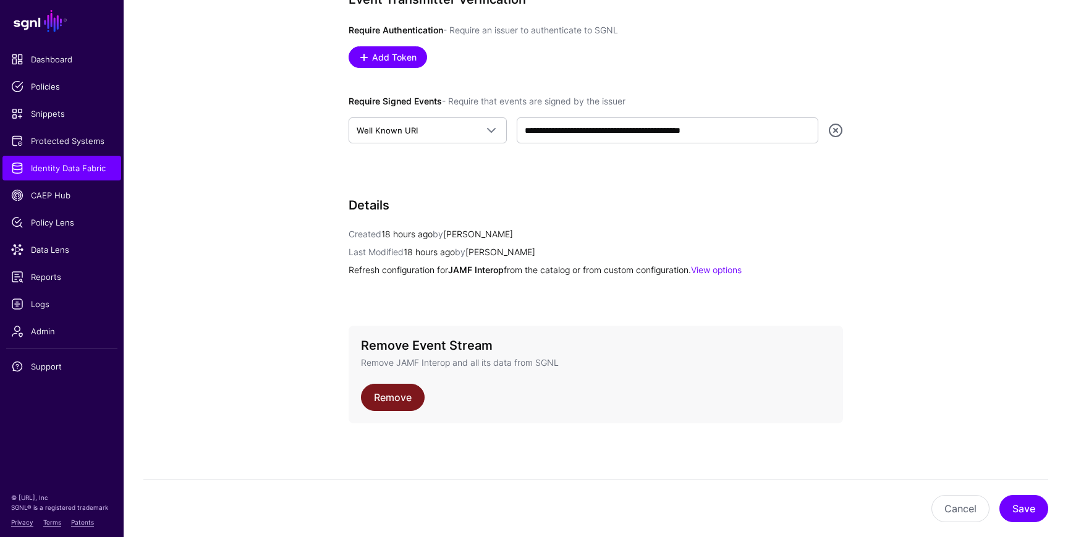
click at [394, 402] on link "Remove" at bounding box center [393, 397] width 64 height 27
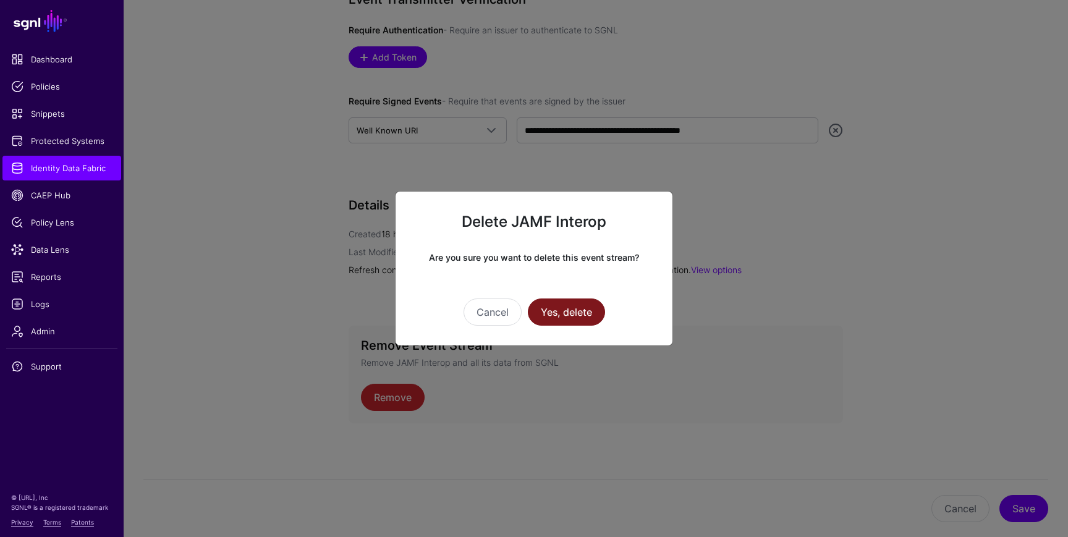
click at [560, 310] on button "Yes, delete" at bounding box center [566, 312] width 77 height 27
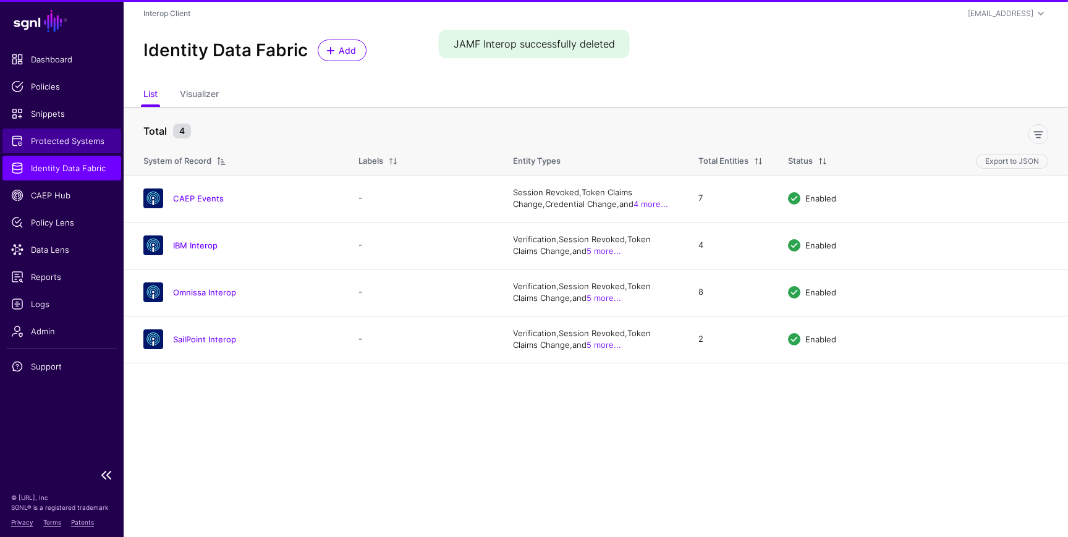
click at [77, 135] on span "Protected Systems" at bounding box center [61, 141] width 101 height 12
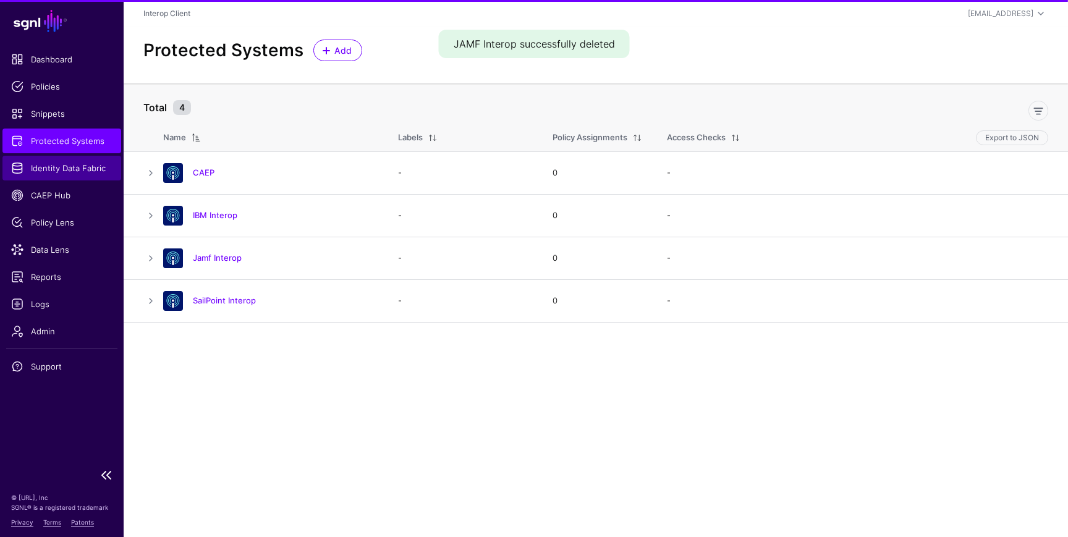
click at [72, 158] on link "Identity Data Fabric" at bounding box center [61, 168] width 119 height 25
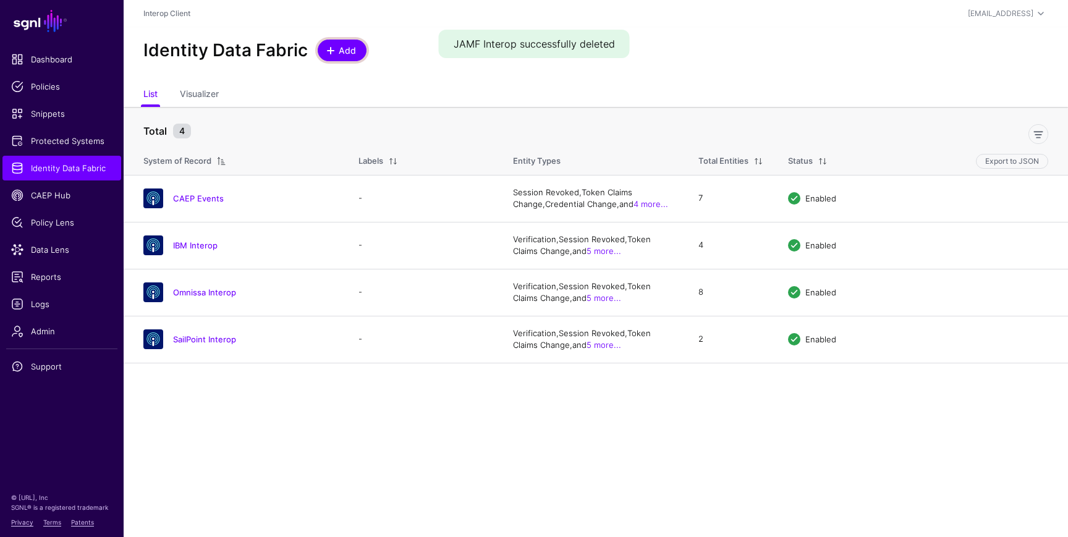
click at [330, 59] on link "Add" at bounding box center [342, 51] width 49 height 22
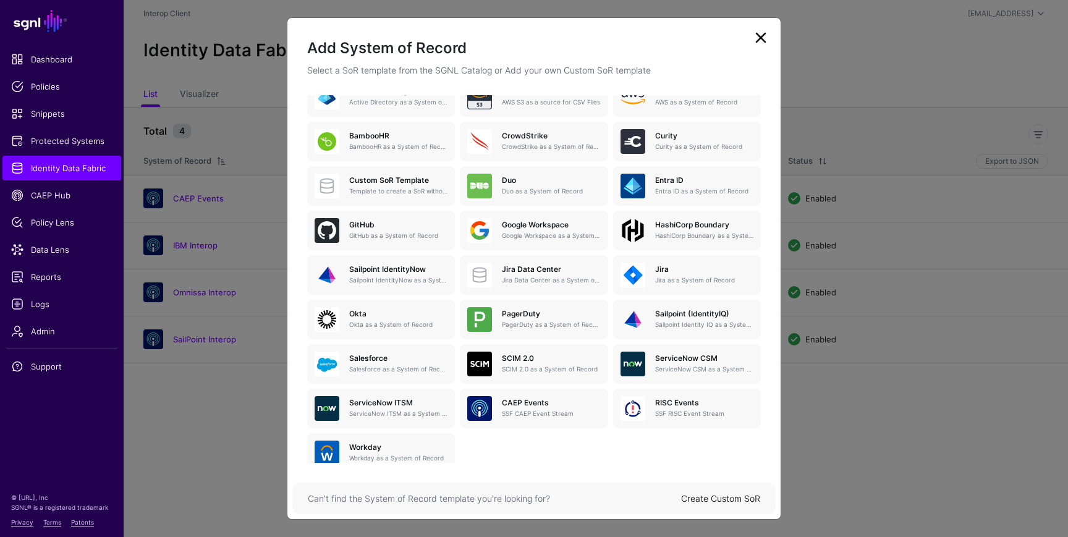
scroll to position [112, 0]
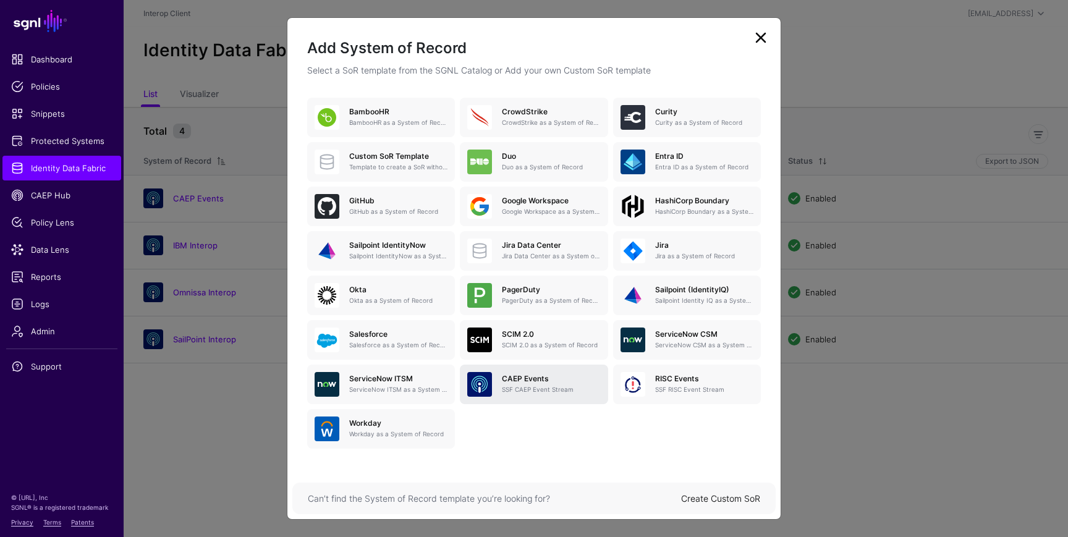
click at [529, 378] on h5 "CAEP Events" at bounding box center [551, 379] width 98 height 9
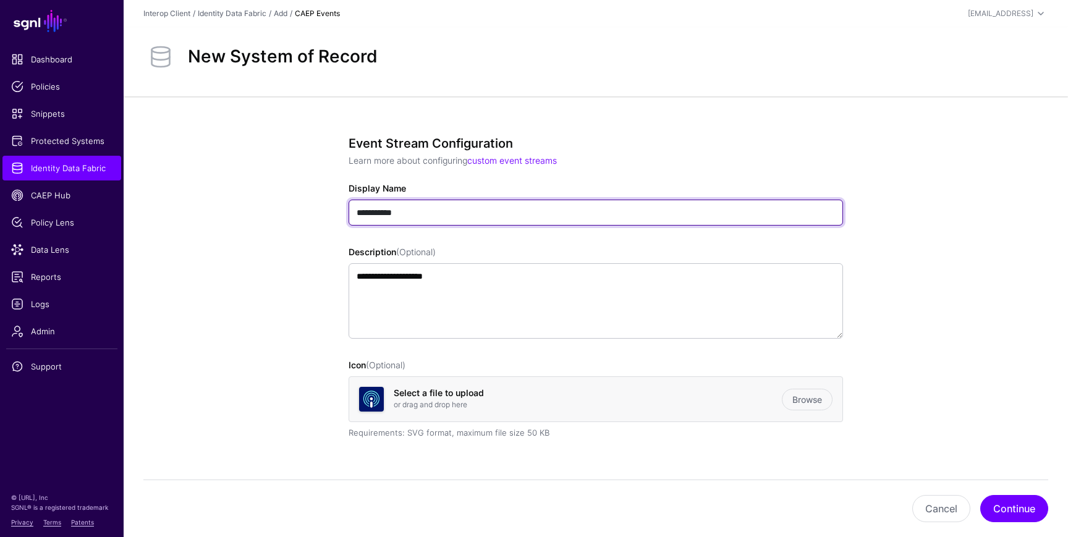
click at [432, 215] on input "**********" at bounding box center [596, 213] width 495 height 26
type input "*"
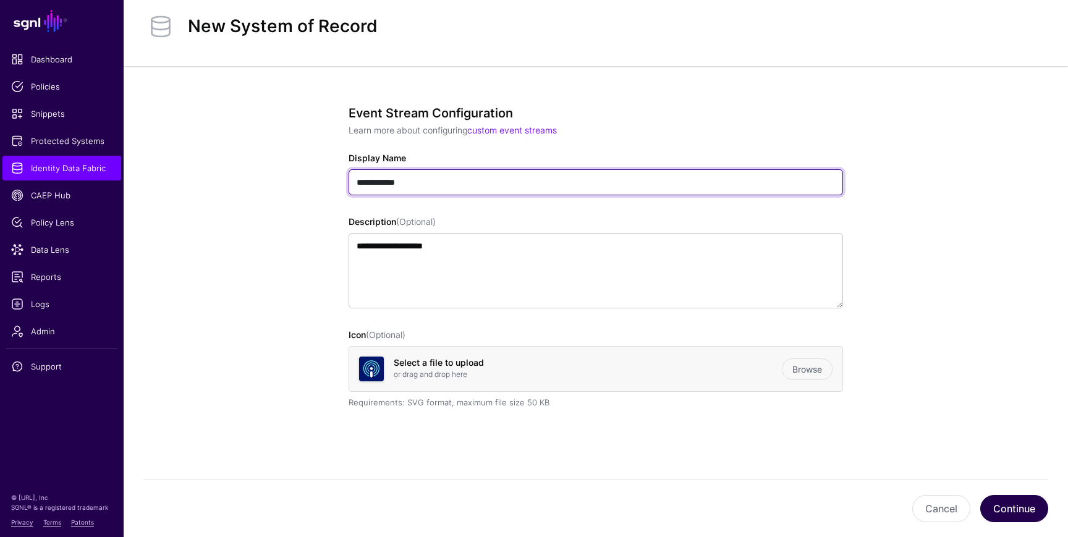
type input "**********"
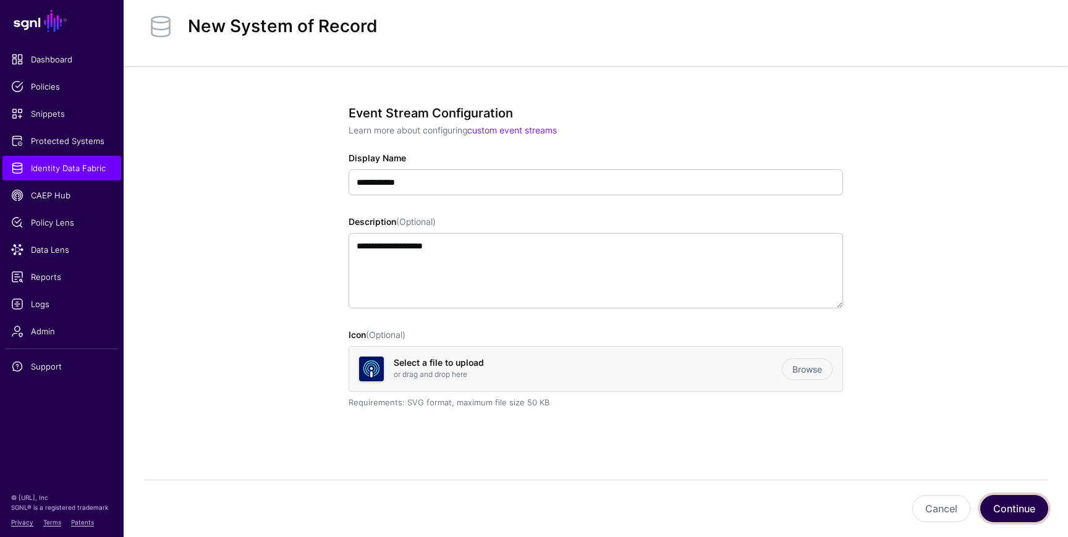
click at [1018, 514] on button "Continue" at bounding box center [1014, 508] width 68 height 27
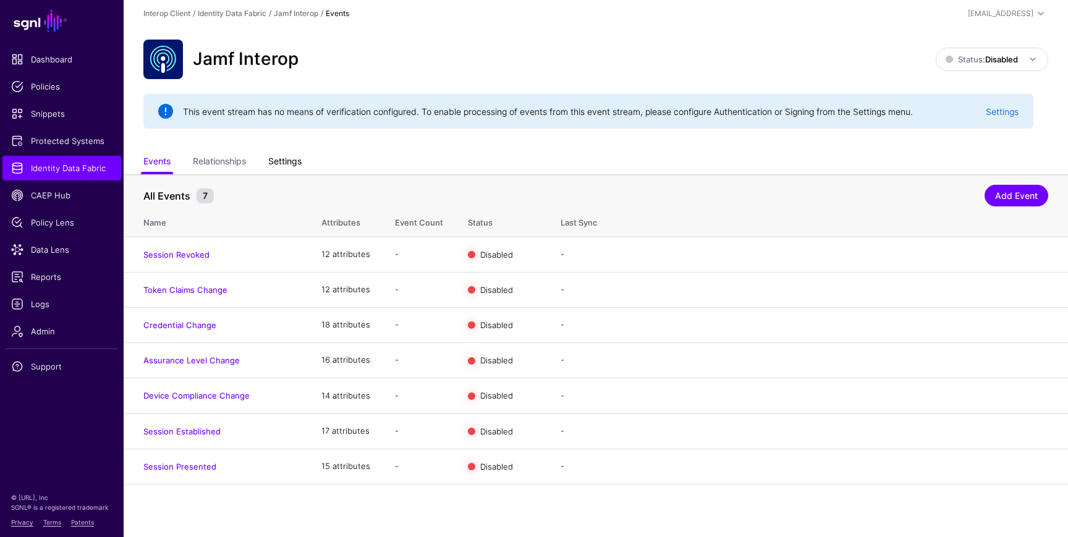
click at [295, 163] on link "Settings" at bounding box center [284, 162] width 33 height 23
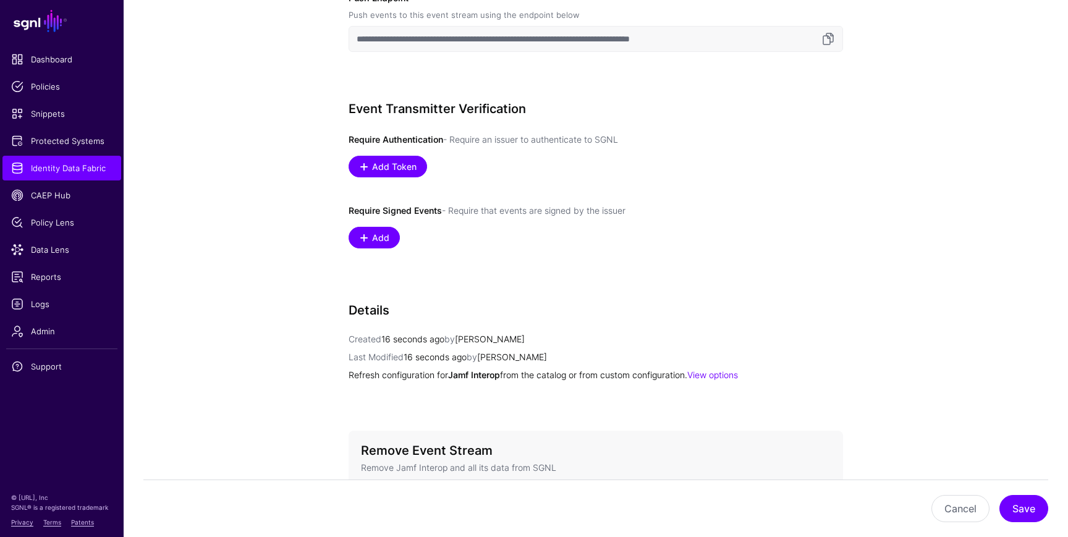
scroll to position [608, 0]
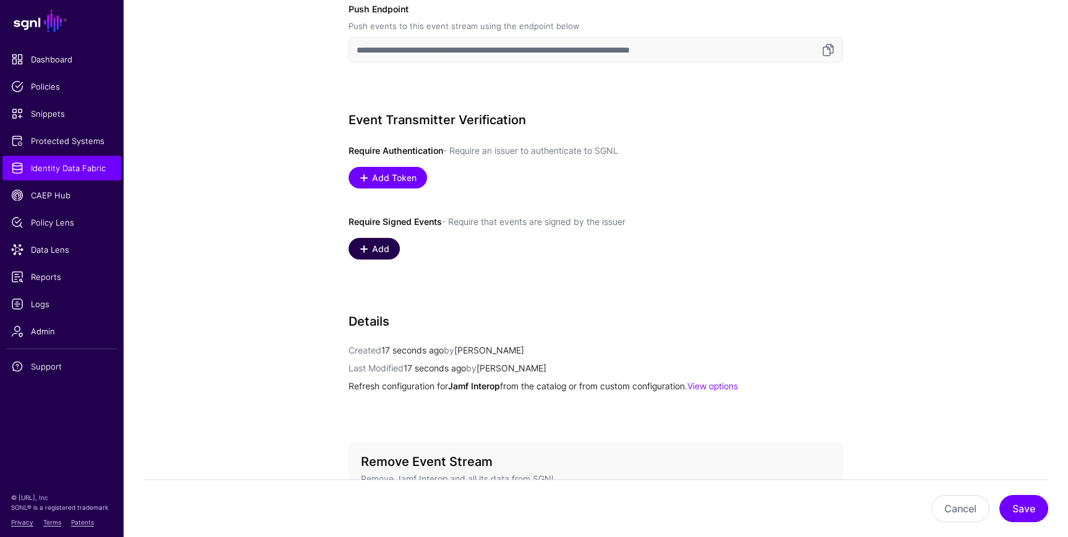
click at [373, 240] on link "Add" at bounding box center [374, 249] width 51 height 22
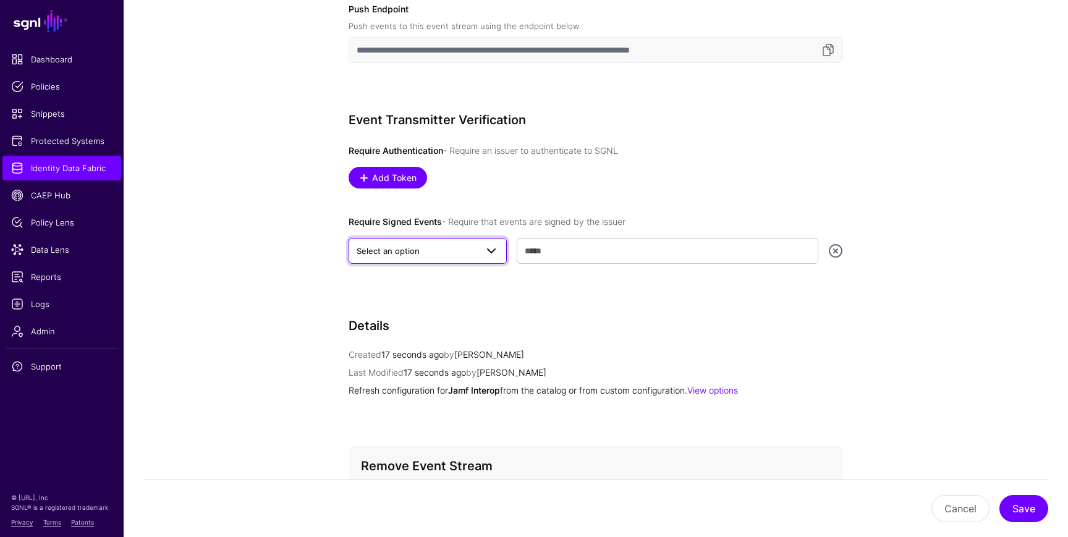
click at [411, 252] on span "Select an option" at bounding box center [388, 251] width 63 height 10
click at [419, 279] on div "Well Known URI" at bounding box center [428, 280] width 138 height 12
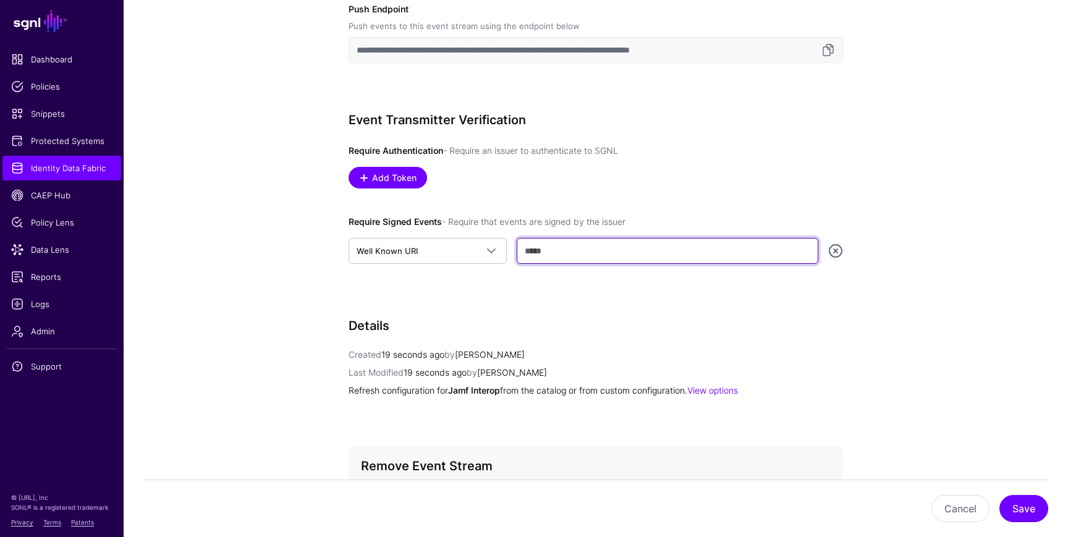
click at [545, 252] on input "text" at bounding box center [668, 251] width 302 height 26
paste input "**********"
type input "**********"
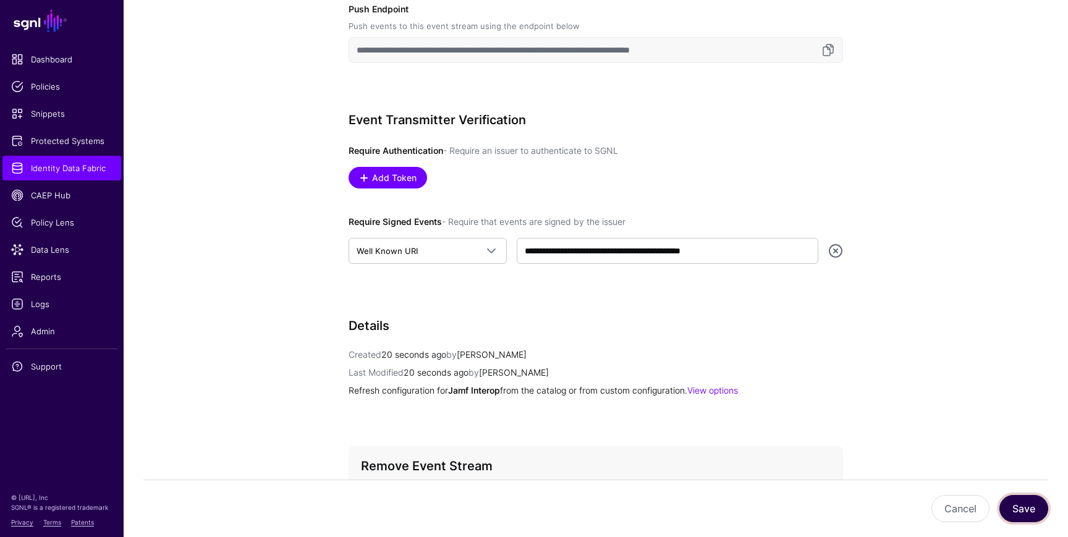
click at [1030, 514] on button "Save" at bounding box center [1024, 508] width 49 height 27
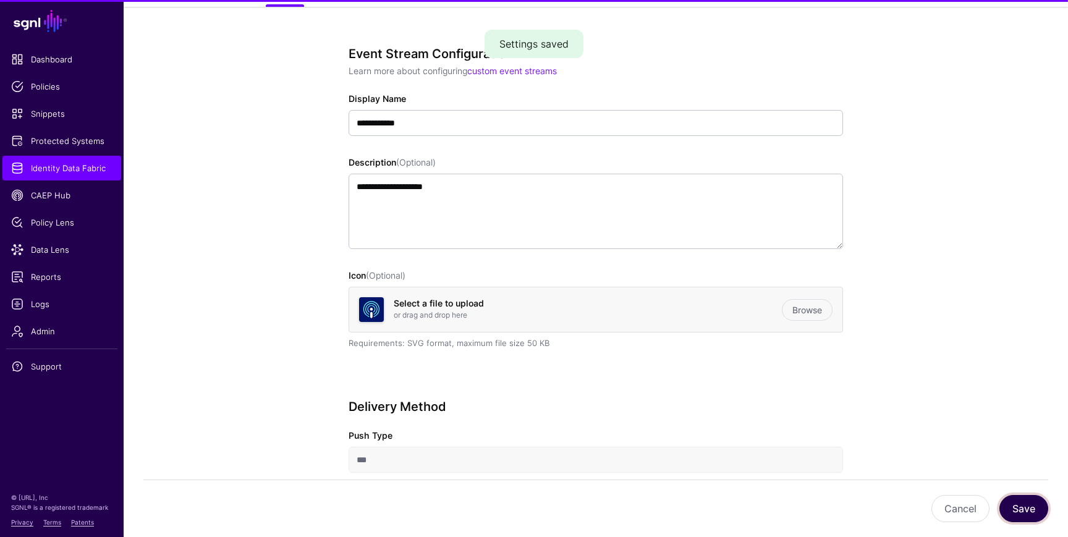
scroll to position [0, 0]
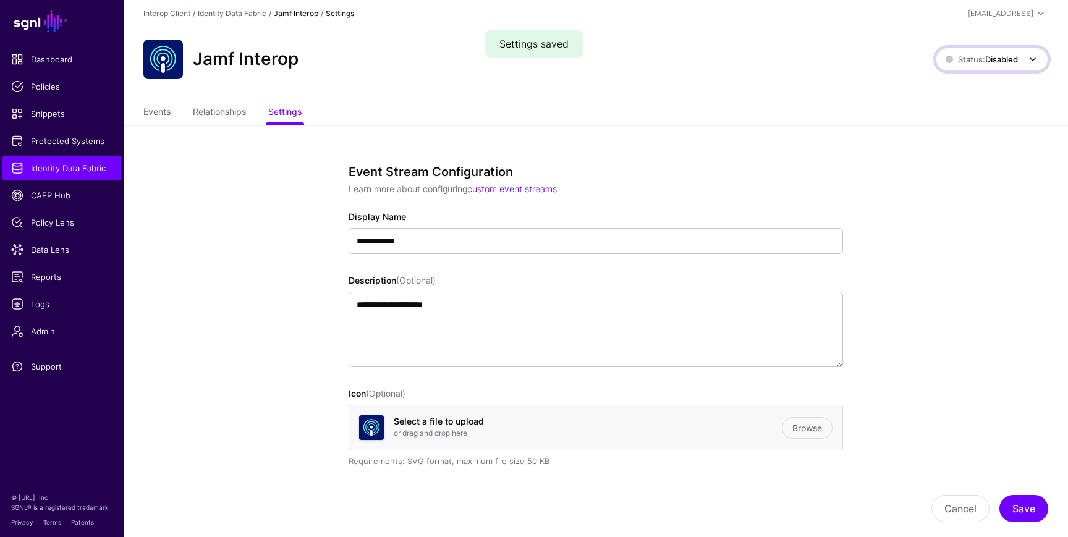
click at [976, 62] on span "Status: Disabled" at bounding box center [982, 59] width 72 height 10
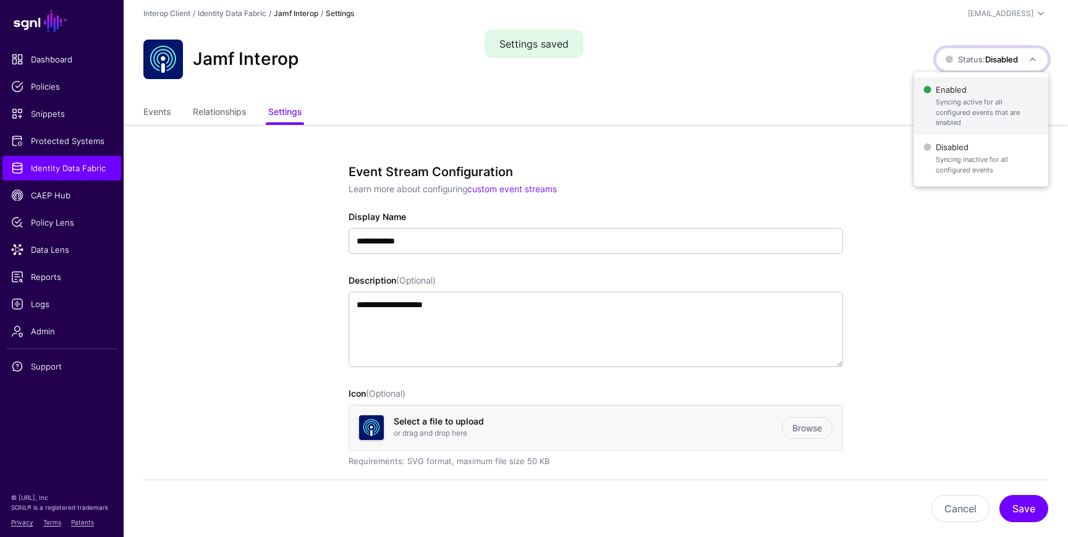
click at [961, 95] on span "Enabled Syncing active for all configured events that are enabled" at bounding box center [981, 106] width 115 height 50
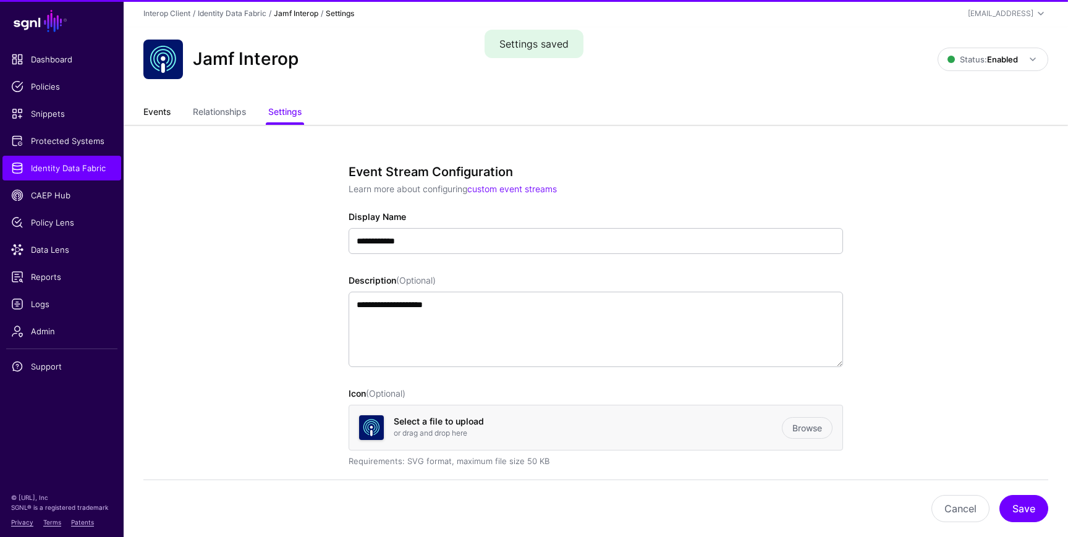
click at [171, 113] on ul "Events Relationships Settings" at bounding box center [595, 112] width 905 height 23
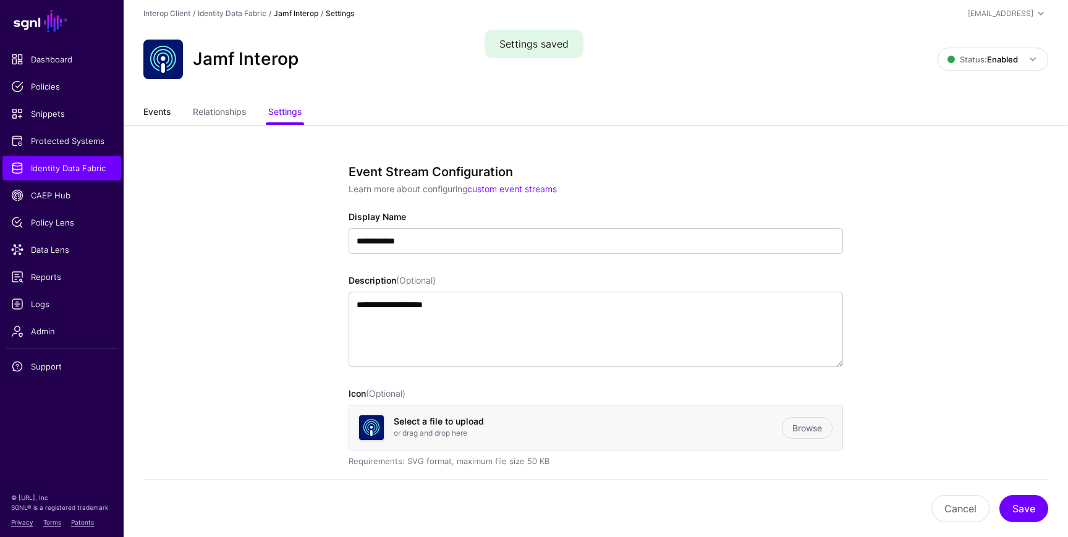
click at [163, 112] on link "Events" at bounding box center [156, 112] width 27 height 23
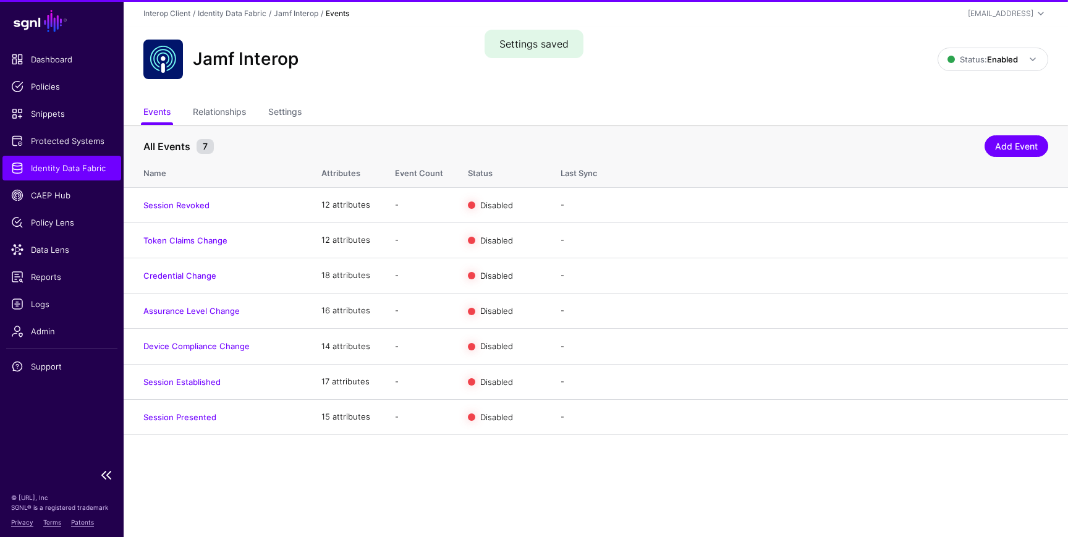
click at [75, 167] on span "Identity Data Fabric" at bounding box center [61, 168] width 101 height 12
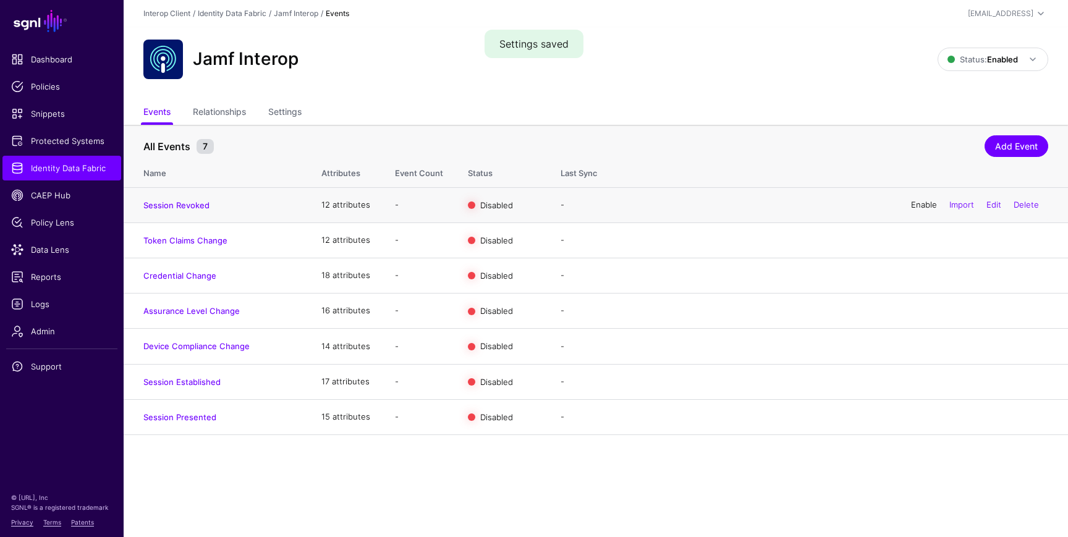
click at [914, 205] on link "Enable" at bounding box center [924, 205] width 26 height 10
click at [919, 242] on link "Enable" at bounding box center [924, 240] width 26 height 10
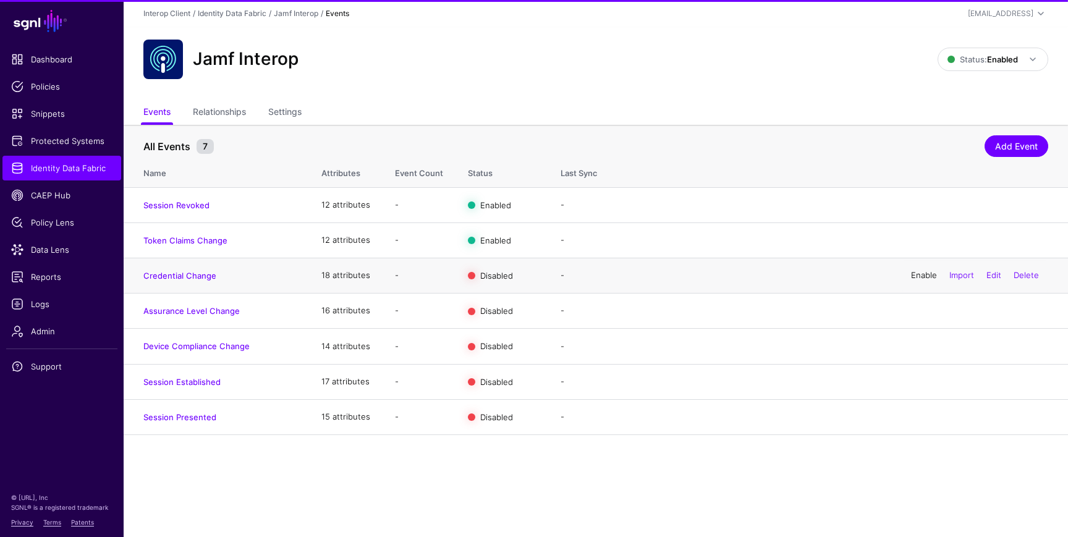
click at [921, 279] on link "Enable" at bounding box center [924, 275] width 26 height 10
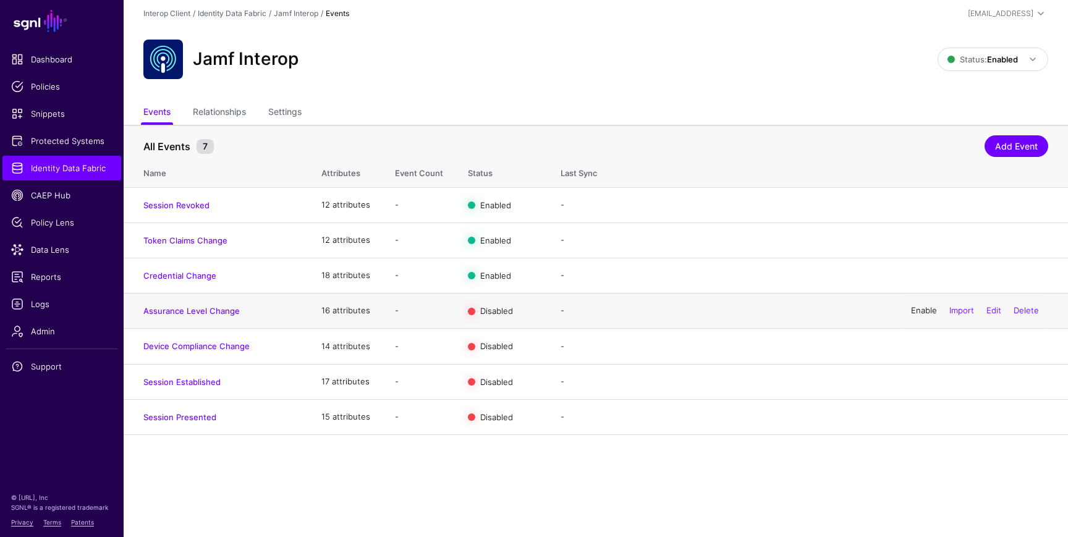
click at [920, 312] on link "Enable" at bounding box center [924, 310] width 26 height 10
click at [920, 350] on link "Enable" at bounding box center [924, 346] width 26 height 10
click at [922, 382] on link "Enable" at bounding box center [924, 381] width 26 height 10
click at [921, 419] on link "Enable" at bounding box center [924, 417] width 26 height 10
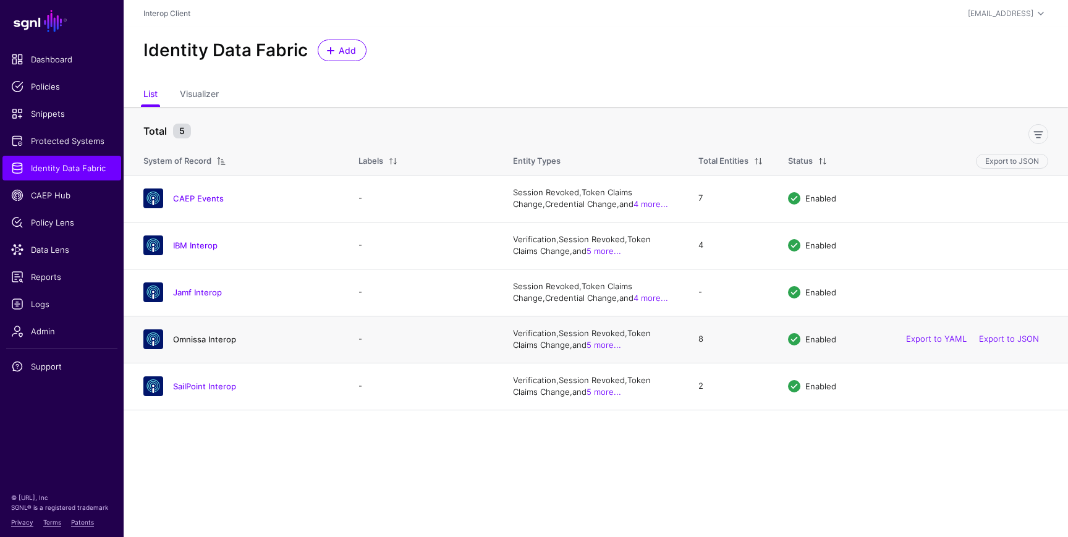
click at [202, 334] on link "Omnissa Interop" at bounding box center [204, 339] width 63 height 10
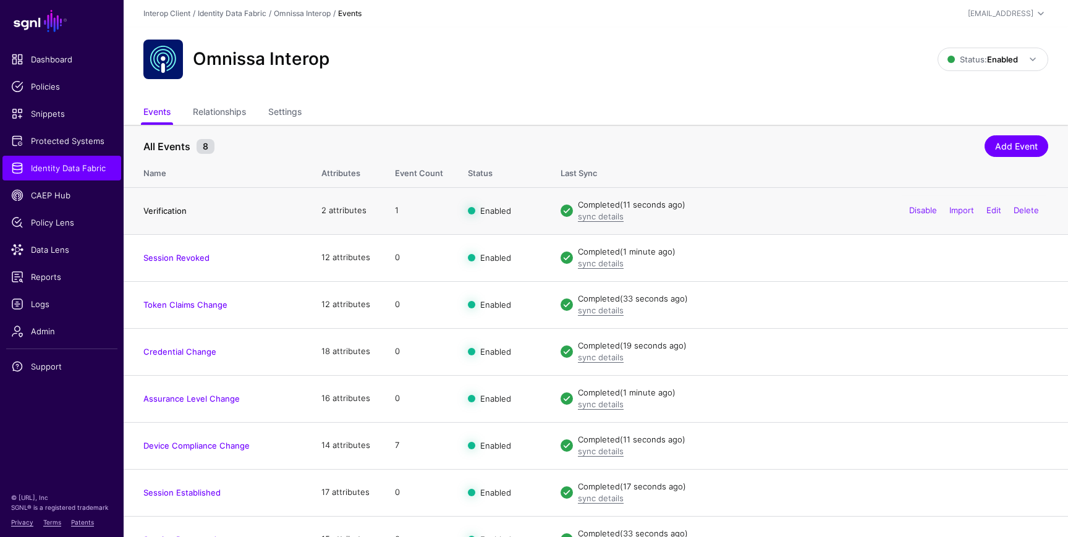
click at [173, 212] on link "Verification" at bounding box center [164, 211] width 43 height 10
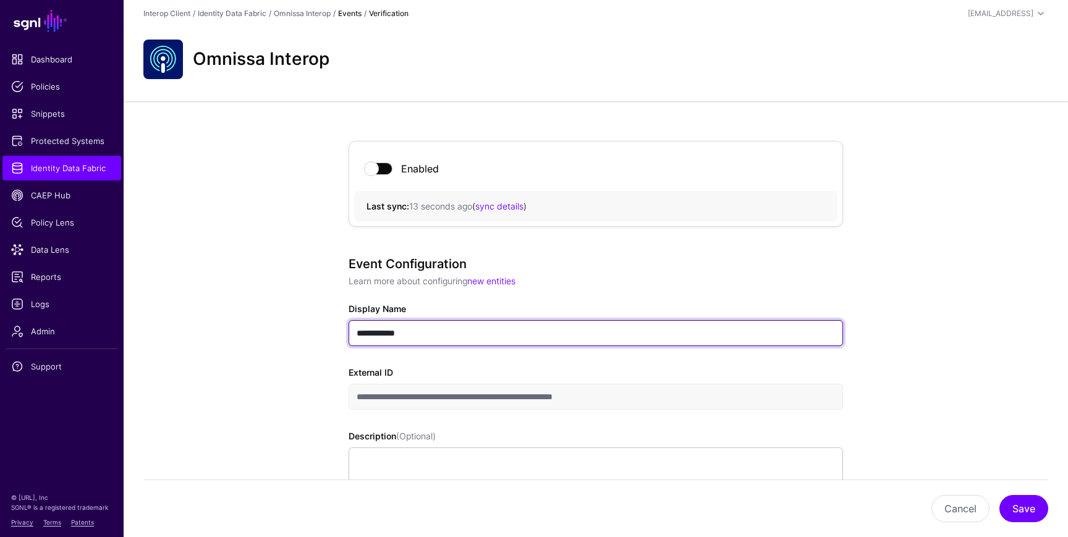
drag, startPoint x: 418, startPoint y: 334, endPoint x: 335, endPoint y: 320, distance: 84.1
click at [335, 320] on div "**********" at bounding box center [596, 544] width 574 height 886
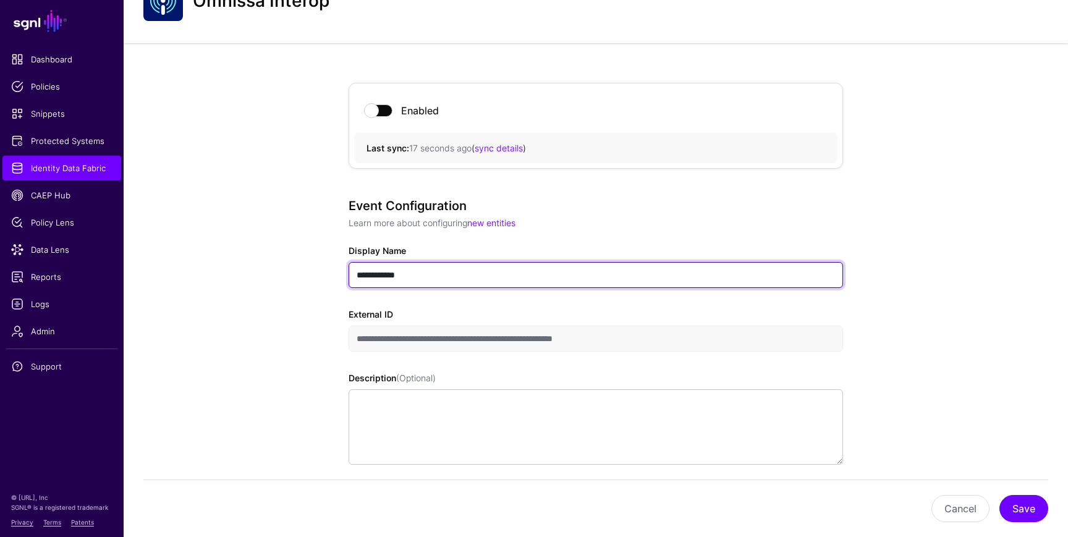
scroll to position [85, 0]
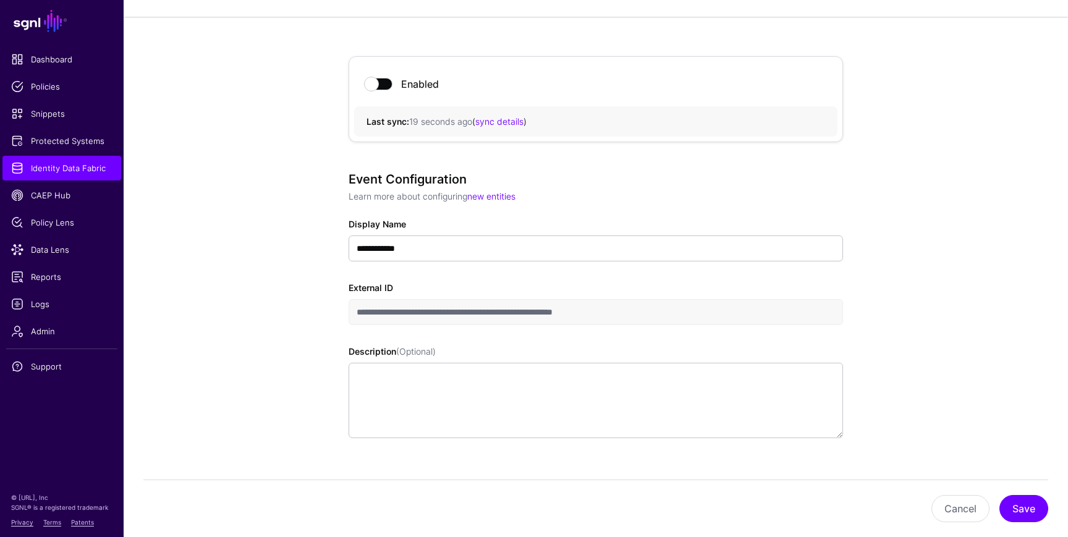
click at [339, 307] on div "**********" at bounding box center [596, 460] width 574 height 886
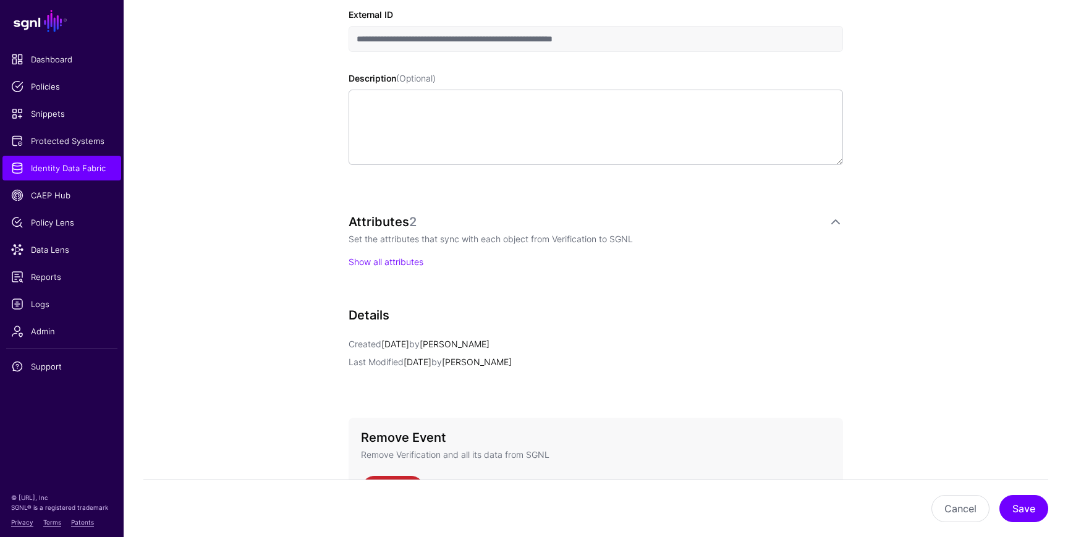
scroll to position [364, 0]
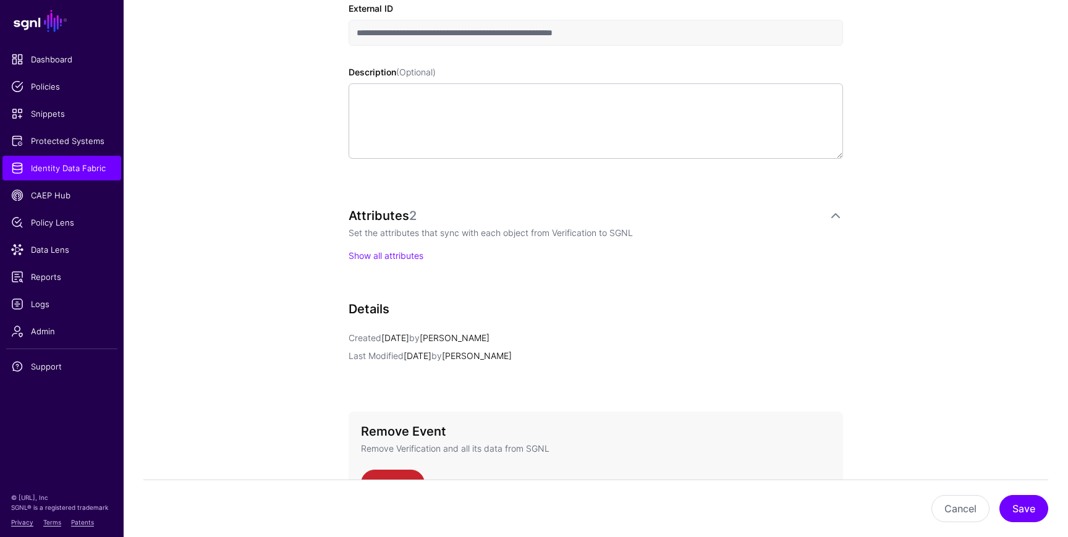
click at [371, 262] on p "Show all attributes" at bounding box center [596, 255] width 495 height 13
click at [381, 258] on link "Show all attributes" at bounding box center [386, 255] width 75 height 11
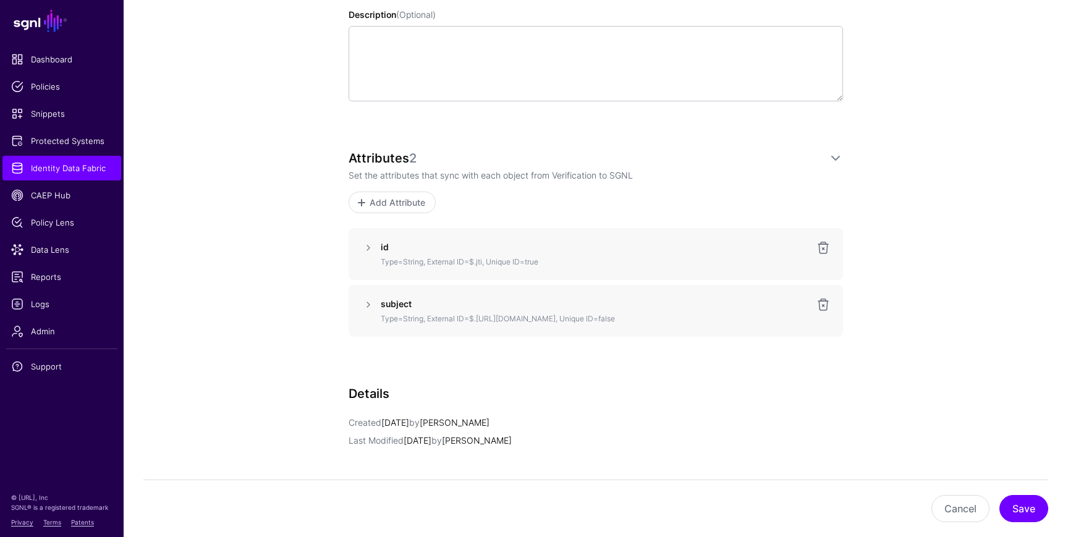
scroll to position [423, 0]
click at [370, 248] on link at bounding box center [368, 246] width 15 height 15
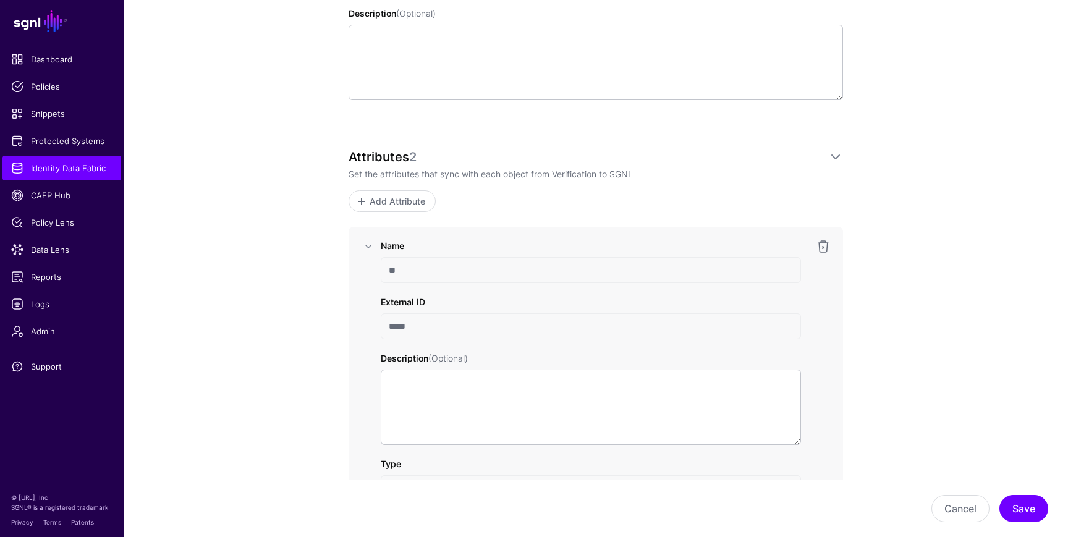
drag, startPoint x: 414, startPoint y: 266, endPoint x: 362, endPoint y: 267, distance: 52.6
click at [362, 267] on div "Name ** External ID ***** Description (Optional) Type ****** List Unique ID Nor…" at bounding box center [596, 423] width 470 height 369
drag, startPoint x: 408, startPoint y: 328, endPoint x: 379, endPoint y: 328, distance: 29.1
click at [379, 328] on div "Name ** External ID ***** Description (Optional) Type ****** List Unique ID Nor…" at bounding box center [596, 423] width 440 height 369
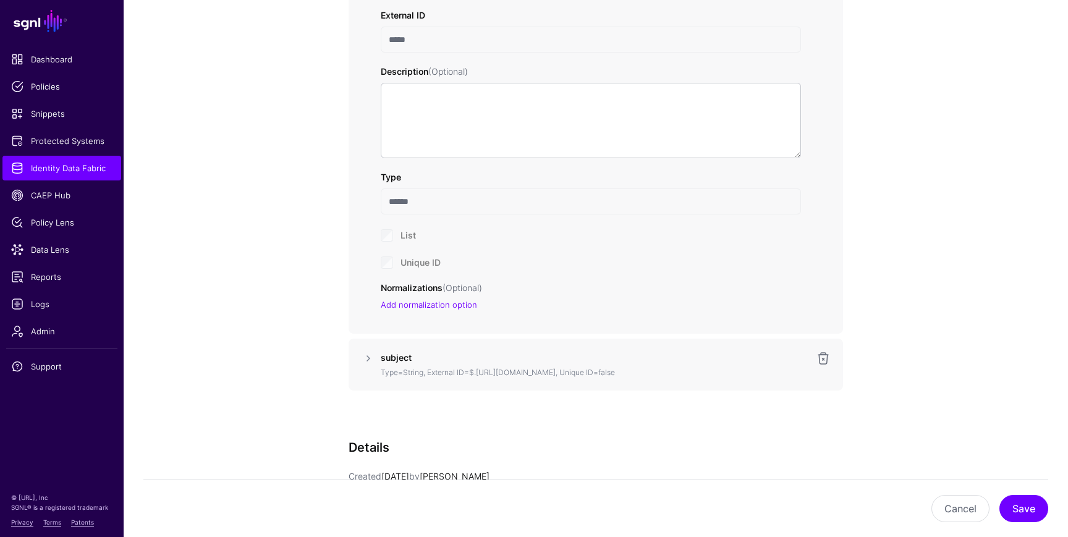
scroll to position [711, 0]
click at [368, 359] on link at bounding box center [368, 357] width 15 height 15
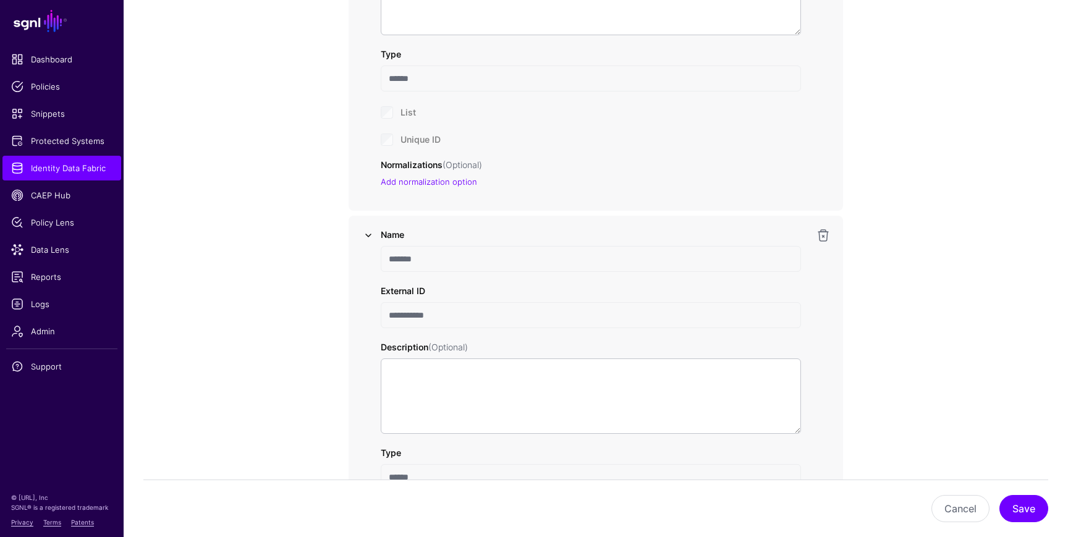
scroll to position [837, 0]
drag, startPoint x: 387, startPoint y: 253, endPoint x: 457, endPoint y: 253, distance: 69.9
click at [457, 253] on input "*******" at bounding box center [591, 255] width 420 height 26
drag, startPoint x: 389, startPoint y: 310, endPoint x: 498, endPoint y: 310, distance: 109.4
click at [498, 310] on input "**********" at bounding box center [591, 311] width 420 height 26
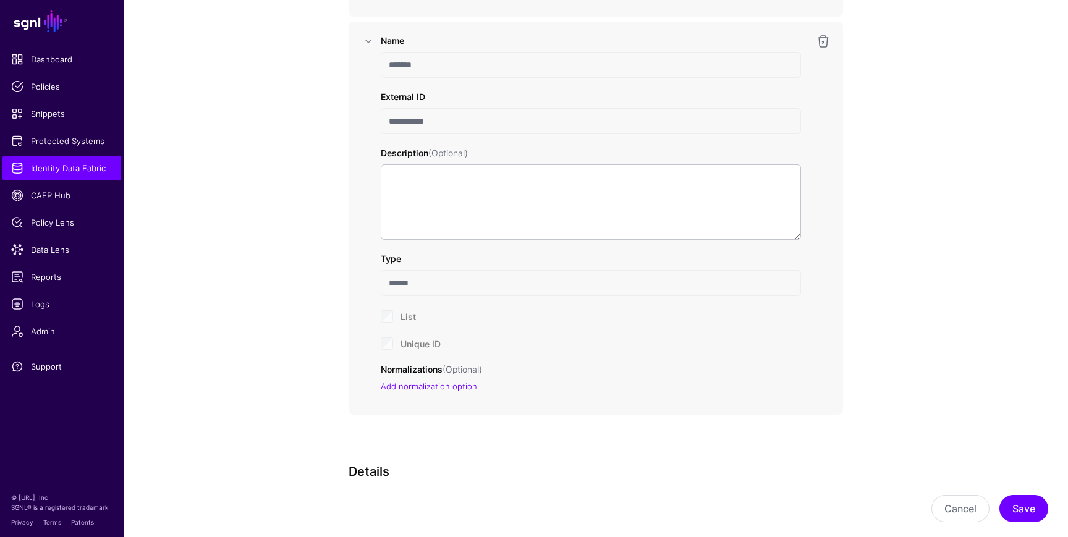
scroll to position [1037, 0]
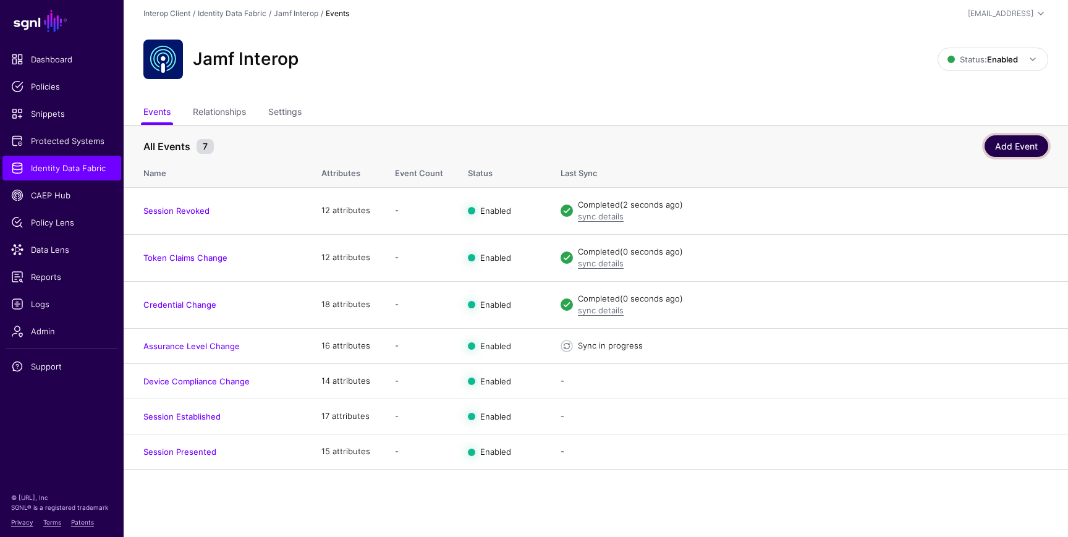
click at [1024, 143] on link "Add Event" at bounding box center [1017, 146] width 64 height 22
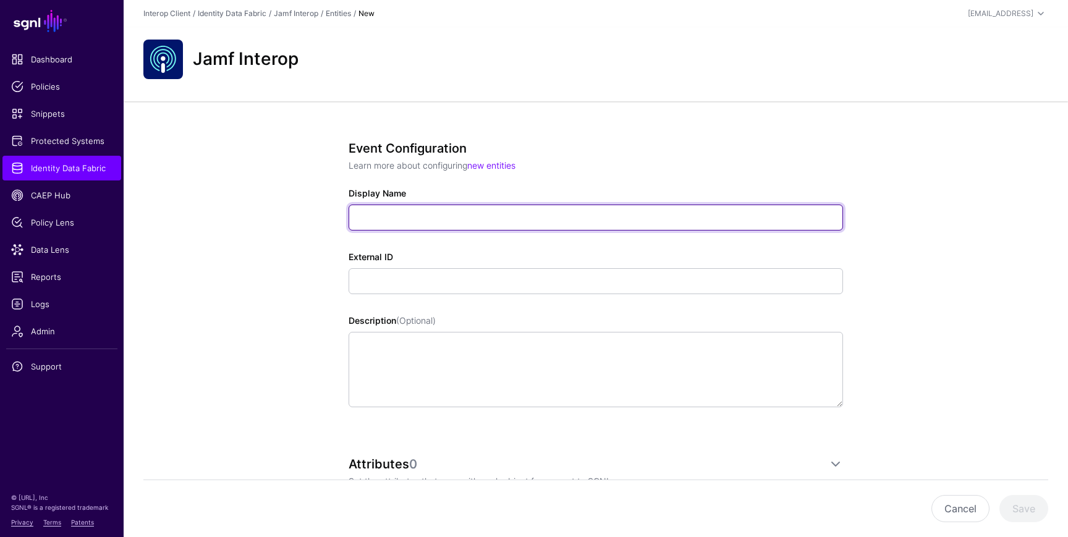
click at [376, 217] on input "Display Name" at bounding box center [596, 218] width 495 height 26
paste input "**********"
type input "**********"
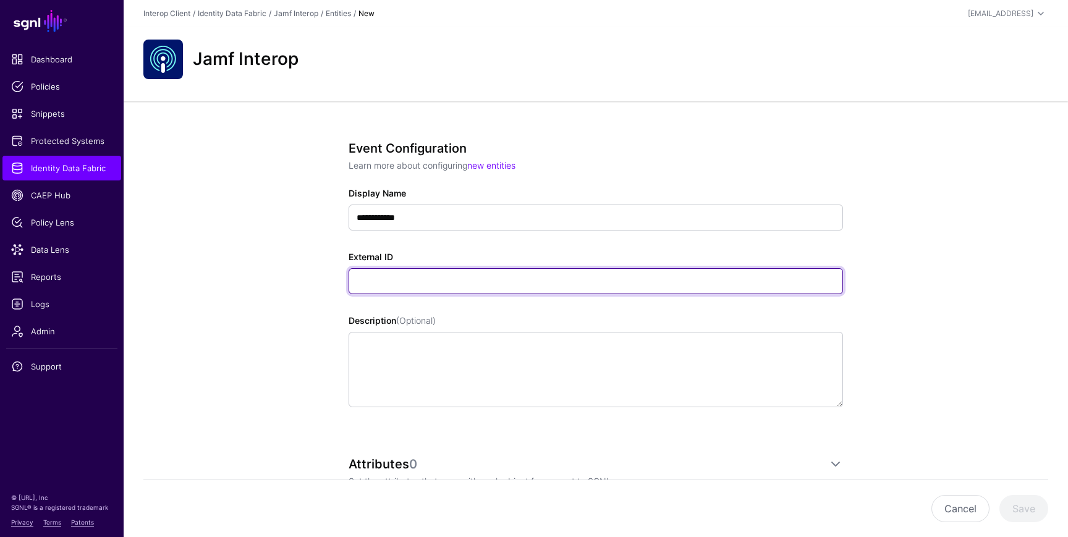
click at [394, 278] on input "External ID" at bounding box center [596, 281] width 495 height 26
paste input "**********"
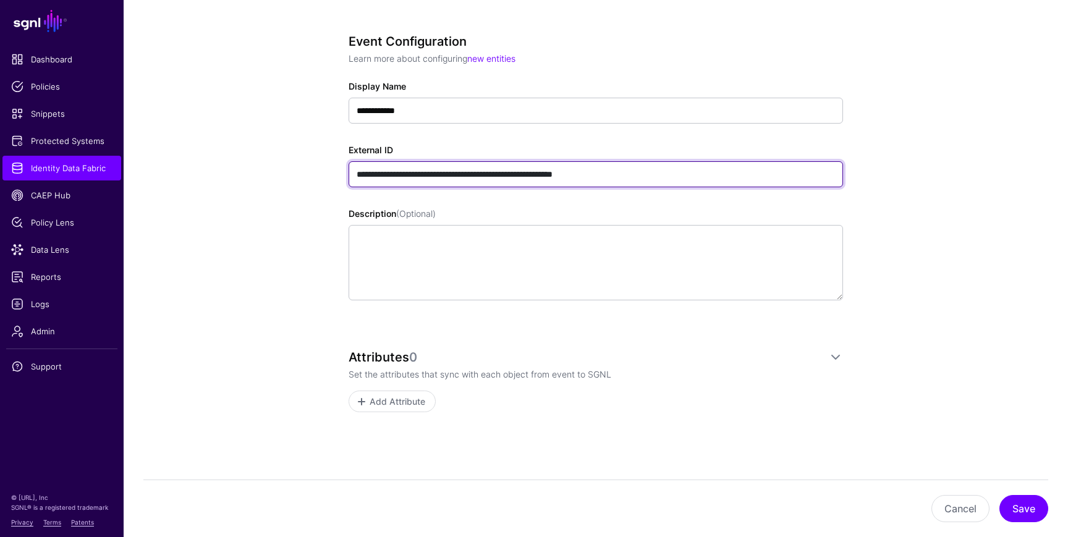
scroll to position [111, 0]
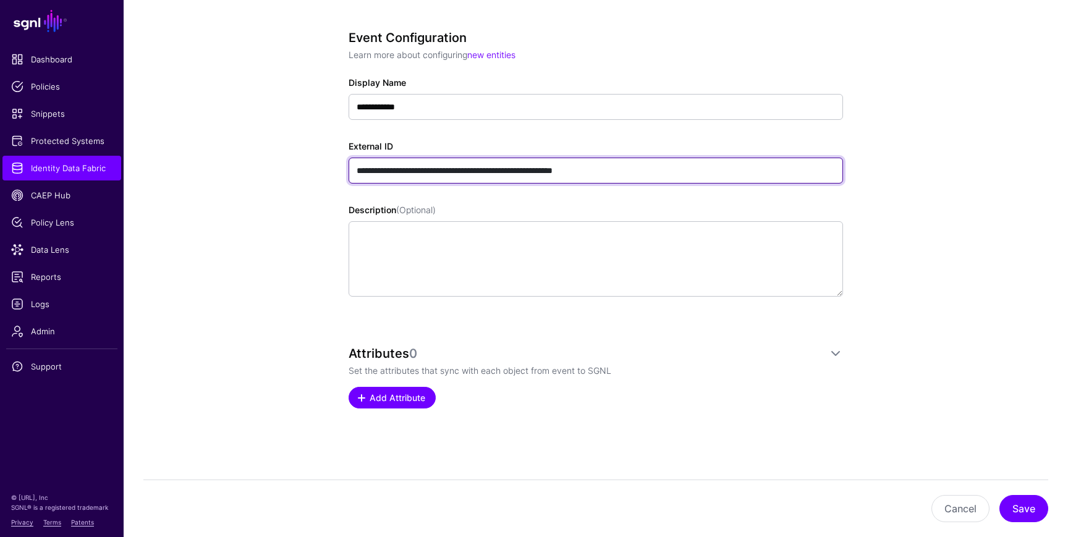
type input "**********"
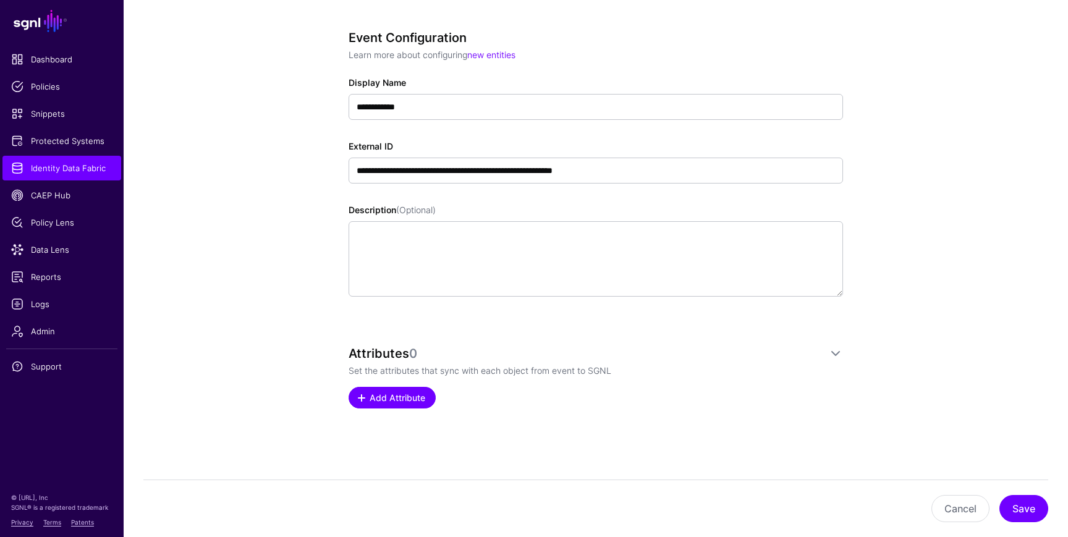
click at [370, 401] on span "Add Attribute" at bounding box center [397, 397] width 59 height 13
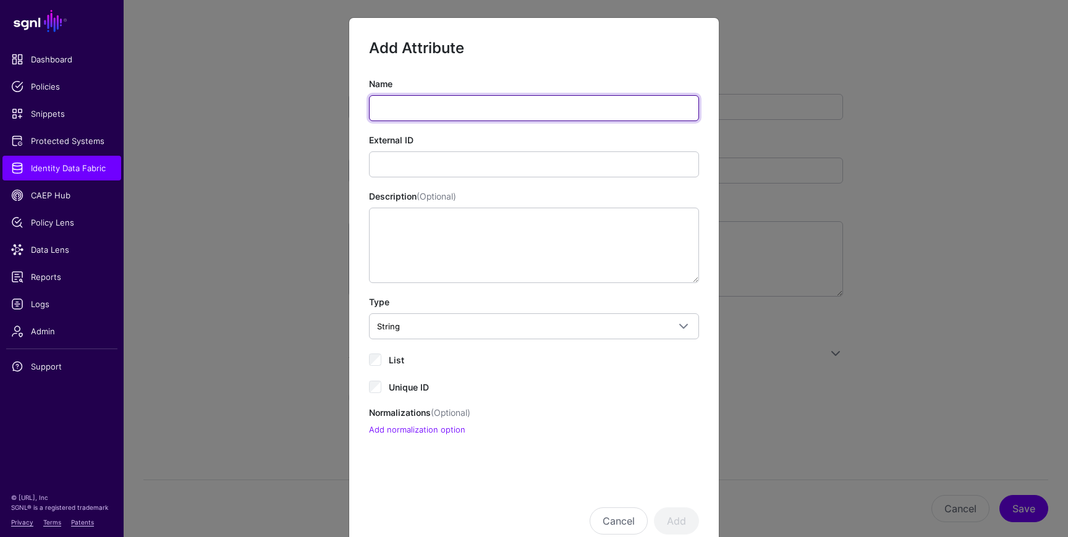
click at [389, 107] on input "Name" at bounding box center [534, 108] width 330 height 26
paste input "**"
type input "**"
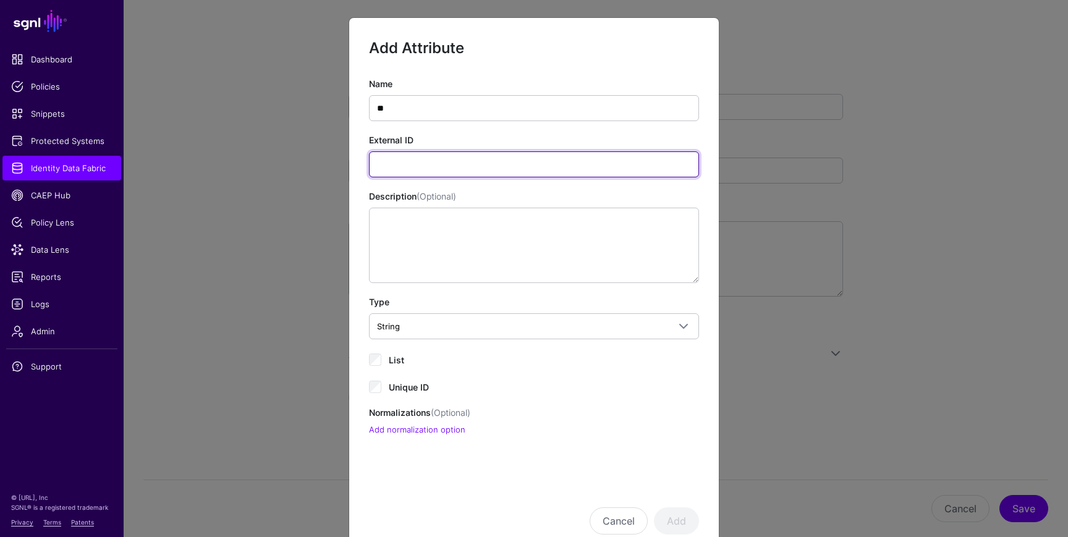
click at [413, 172] on input "External ID" at bounding box center [534, 164] width 330 height 26
paste input "*****"
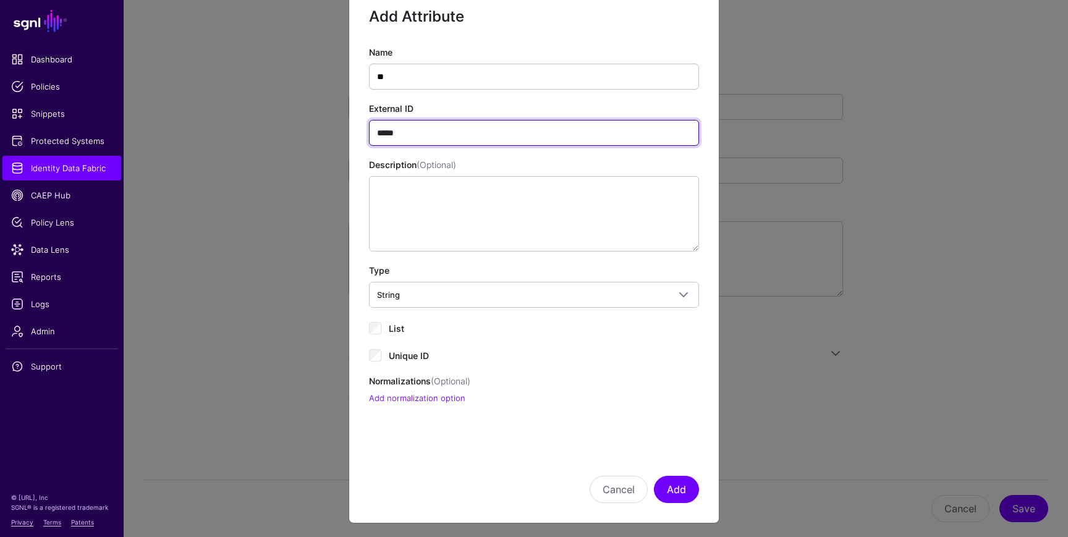
type input "*****"
click at [376, 362] on div "Unique ID" at bounding box center [534, 354] width 330 height 15
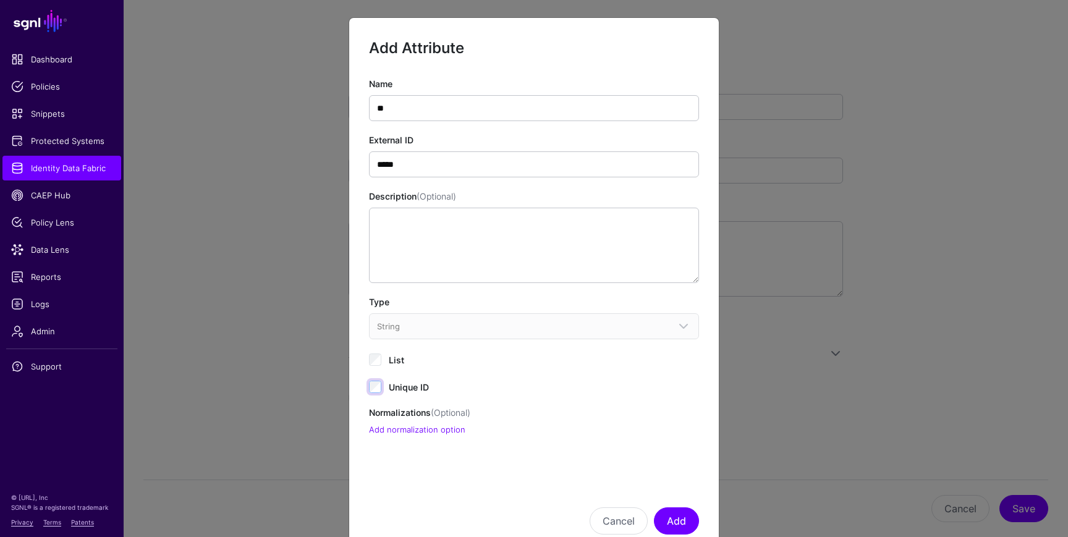
scroll to position [35, 0]
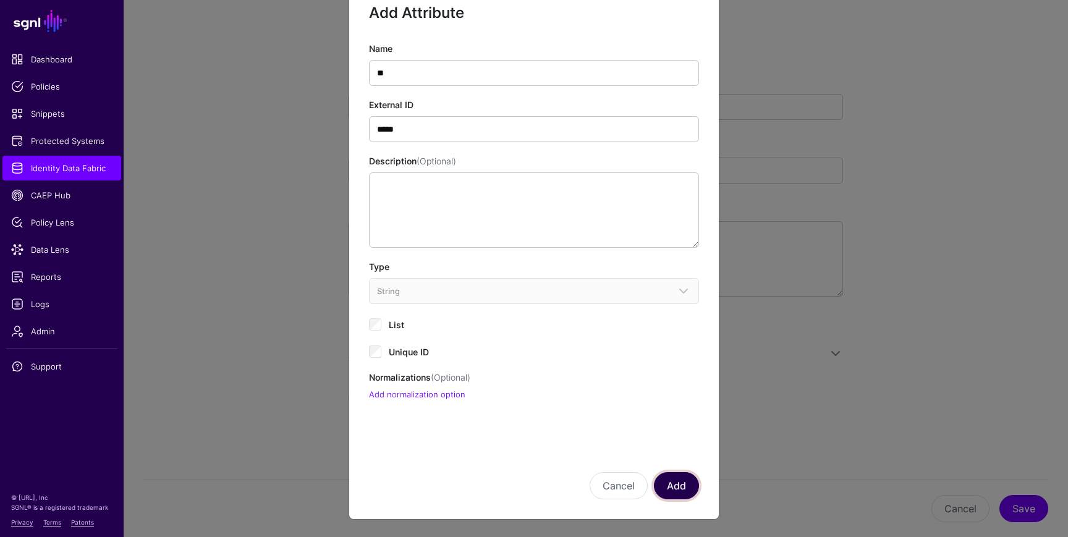
click at [681, 475] on button "Add" at bounding box center [676, 485] width 45 height 27
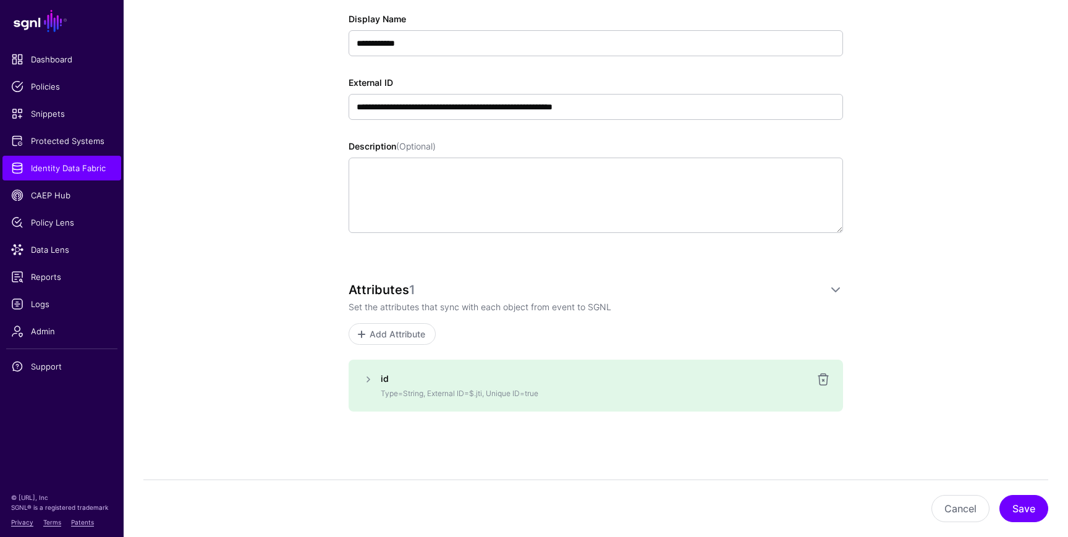
scroll to position [177, 0]
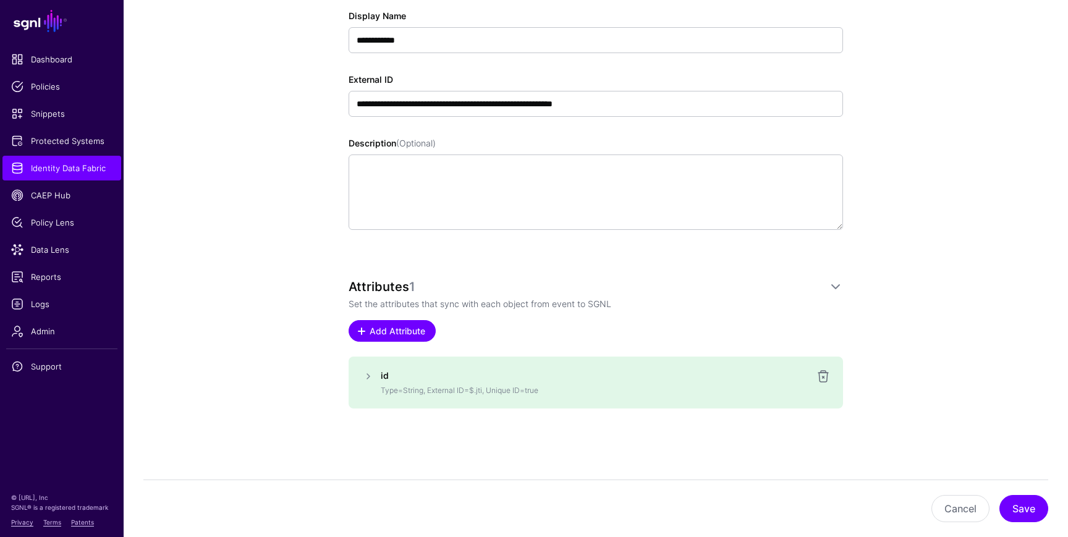
click at [423, 333] on span "Add Attribute" at bounding box center [397, 331] width 59 height 13
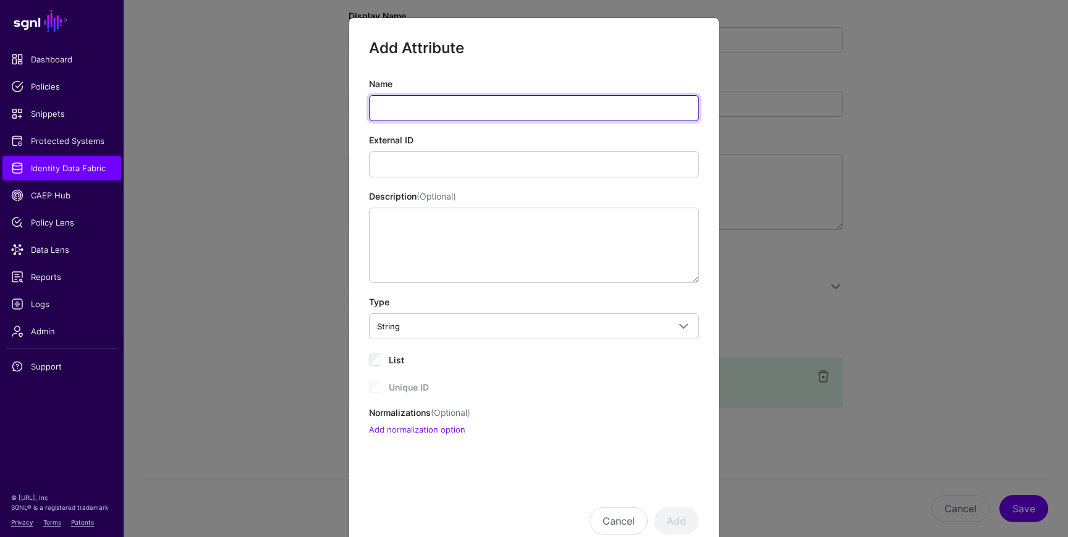
click at [423, 106] on input "Name" at bounding box center [534, 108] width 330 height 26
paste input "*******"
type input "*******"
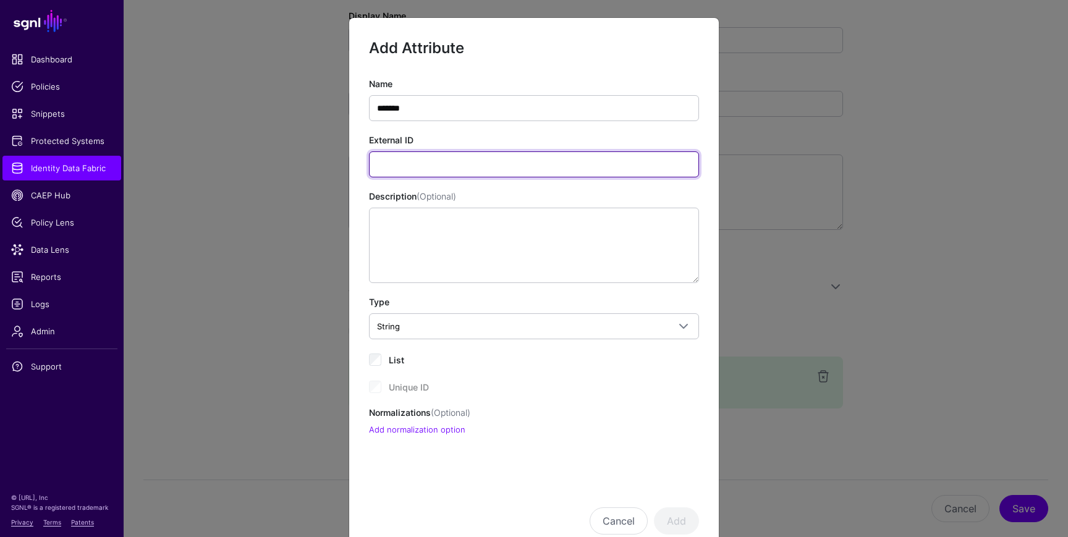
click at [419, 167] on input "External ID" at bounding box center [534, 164] width 330 height 26
paste input "**********"
type input "**********"
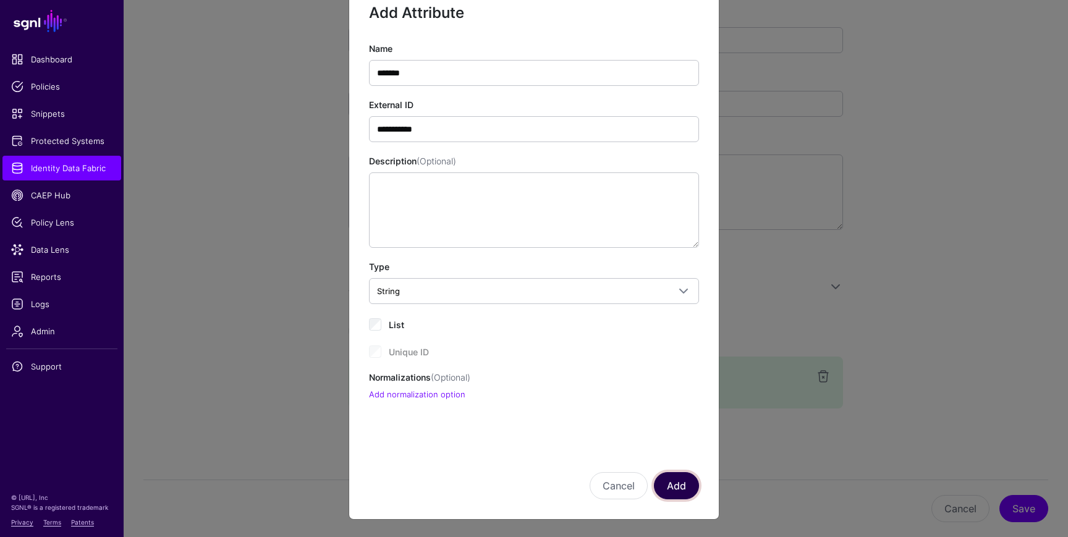
click at [675, 479] on button "Add" at bounding box center [676, 485] width 45 height 27
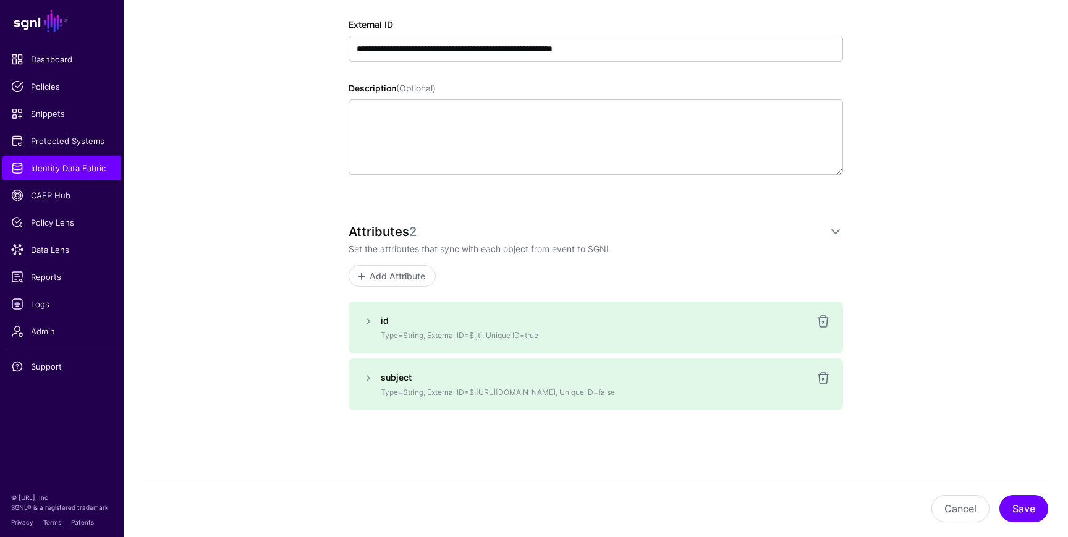
scroll to position [234, 0]
click at [1024, 512] on button "Save" at bounding box center [1024, 508] width 49 height 27
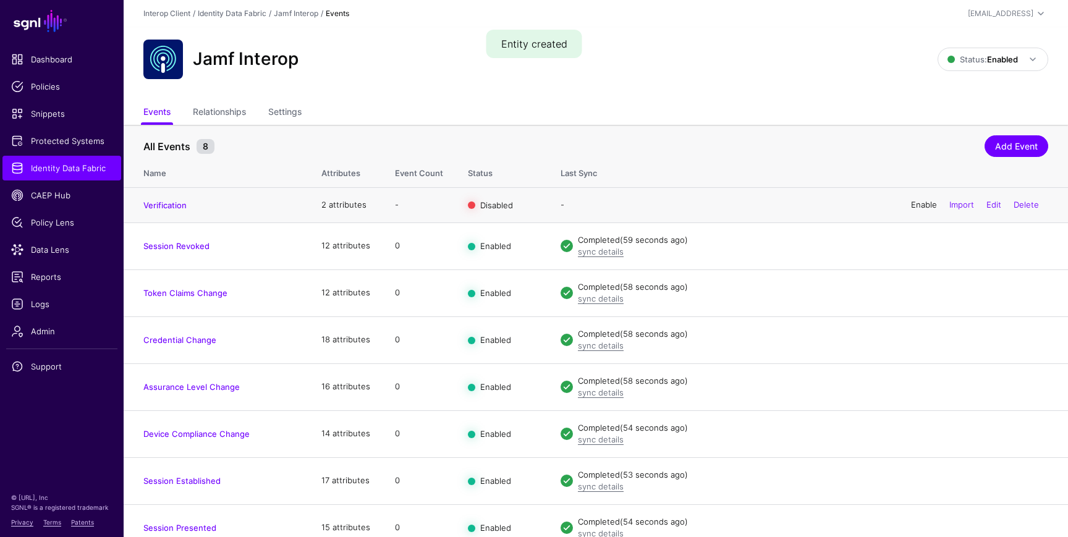
click at [917, 205] on link "Enable" at bounding box center [924, 205] width 26 height 10
click at [290, 109] on link "Settings" at bounding box center [284, 112] width 33 height 23
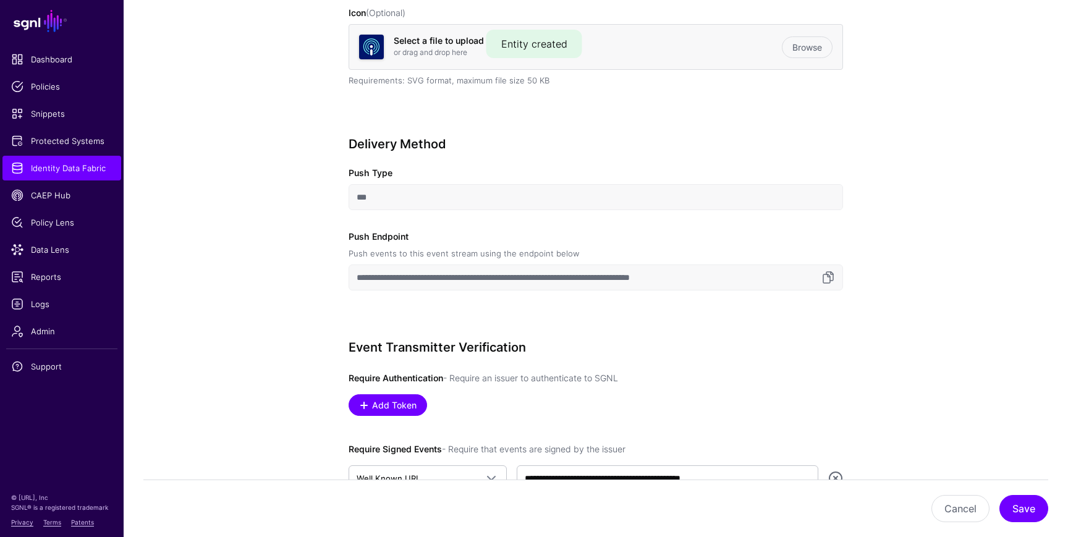
scroll to position [382, 0]
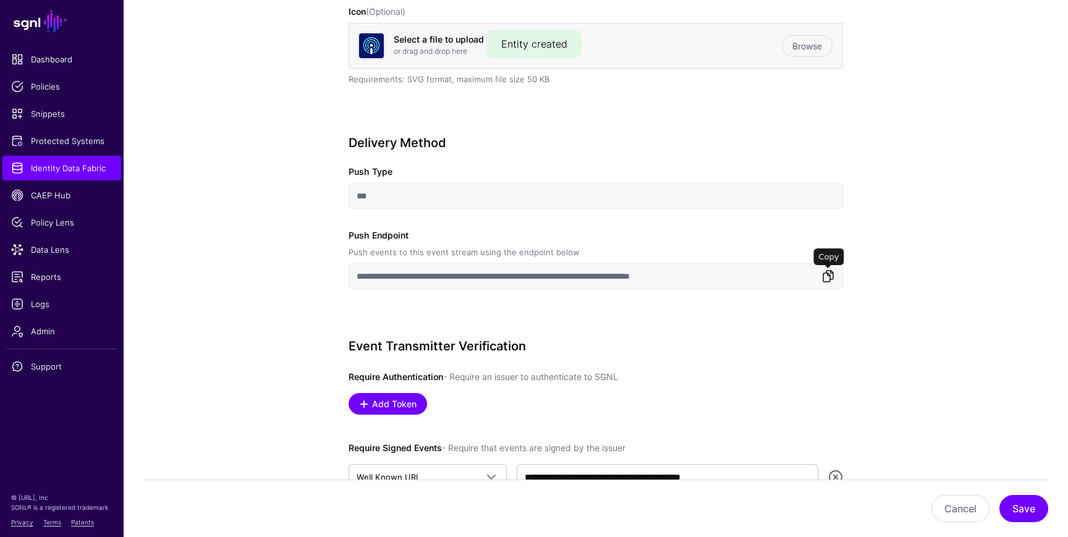
click at [830, 274] on link at bounding box center [828, 276] width 15 height 15
click at [827, 275] on link at bounding box center [828, 276] width 15 height 15
click at [830, 281] on link at bounding box center [828, 276] width 15 height 15
